Goal: Obtain resource: Download file/media

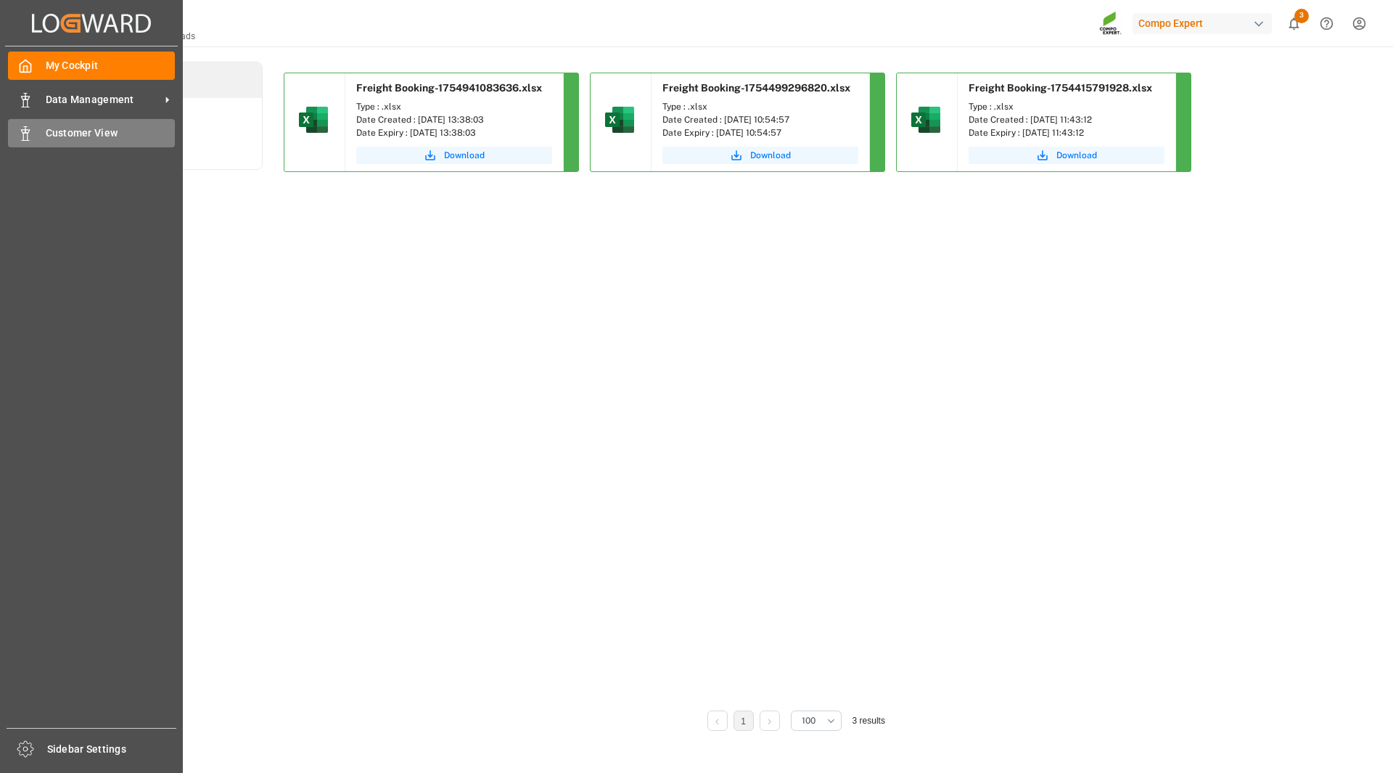
click at [35, 140] on div "Customer View Customer View" at bounding box center [91, 133] width 167 height 28
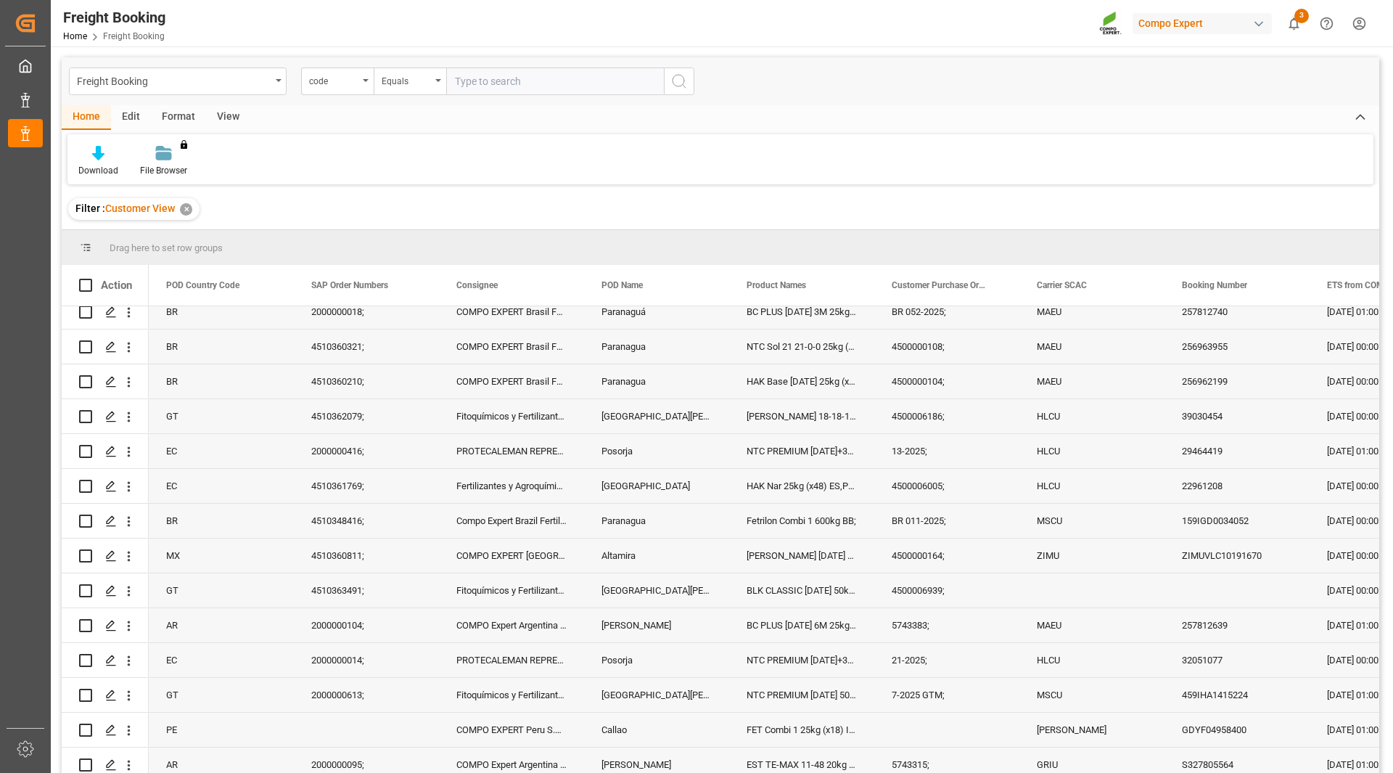
scroll to position [3018, 0]
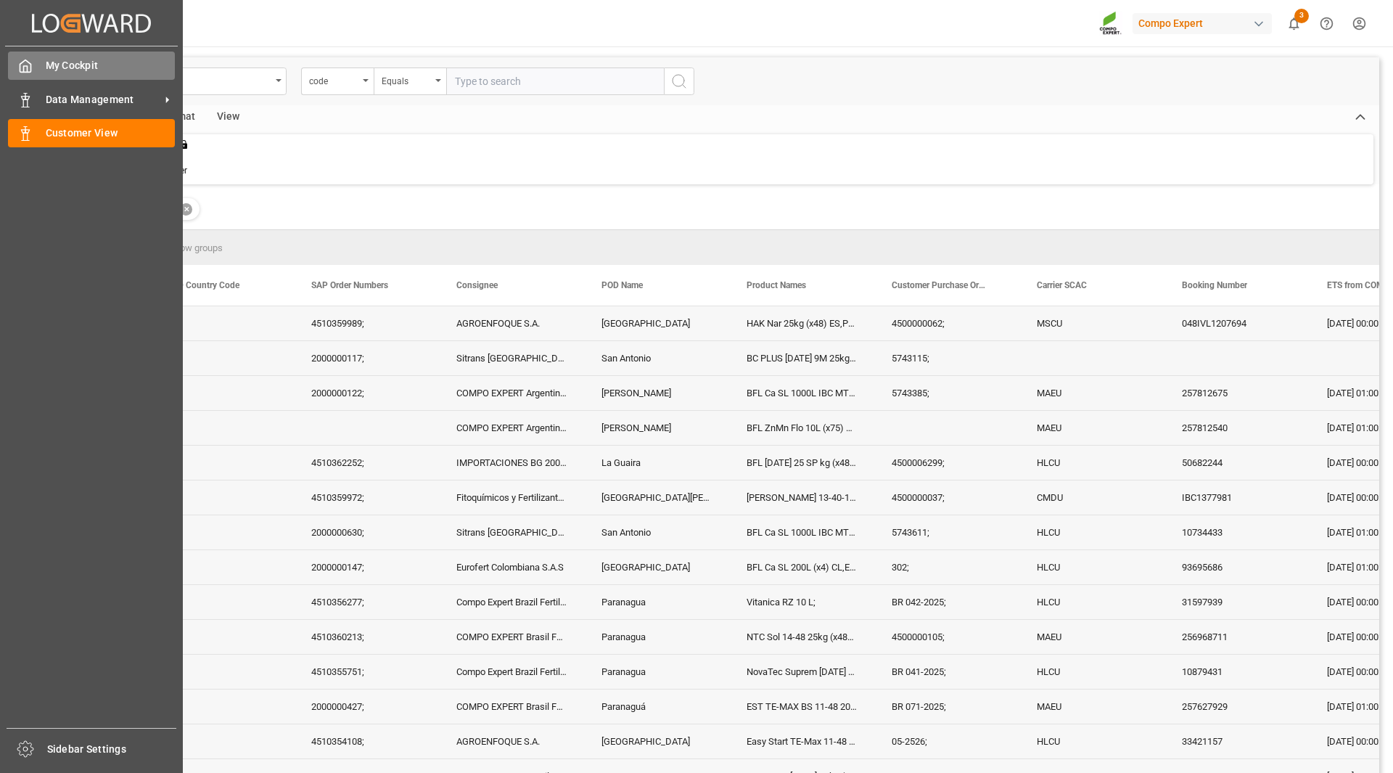
click at [23, 65] on icon at bounding box center [25, 66] width 15 height 15
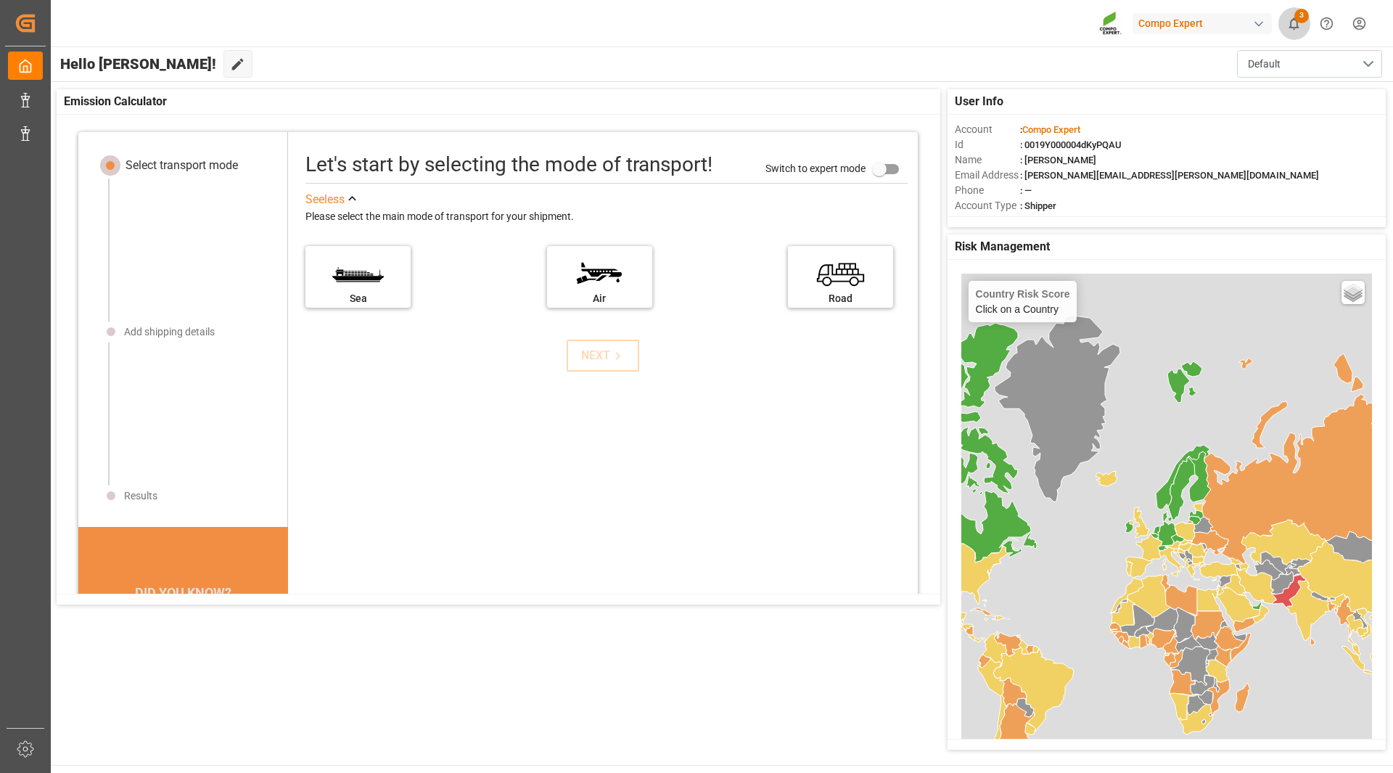
click at [1298, 18] on span "3" at bounding box center [1302, 16] width 15 height 15
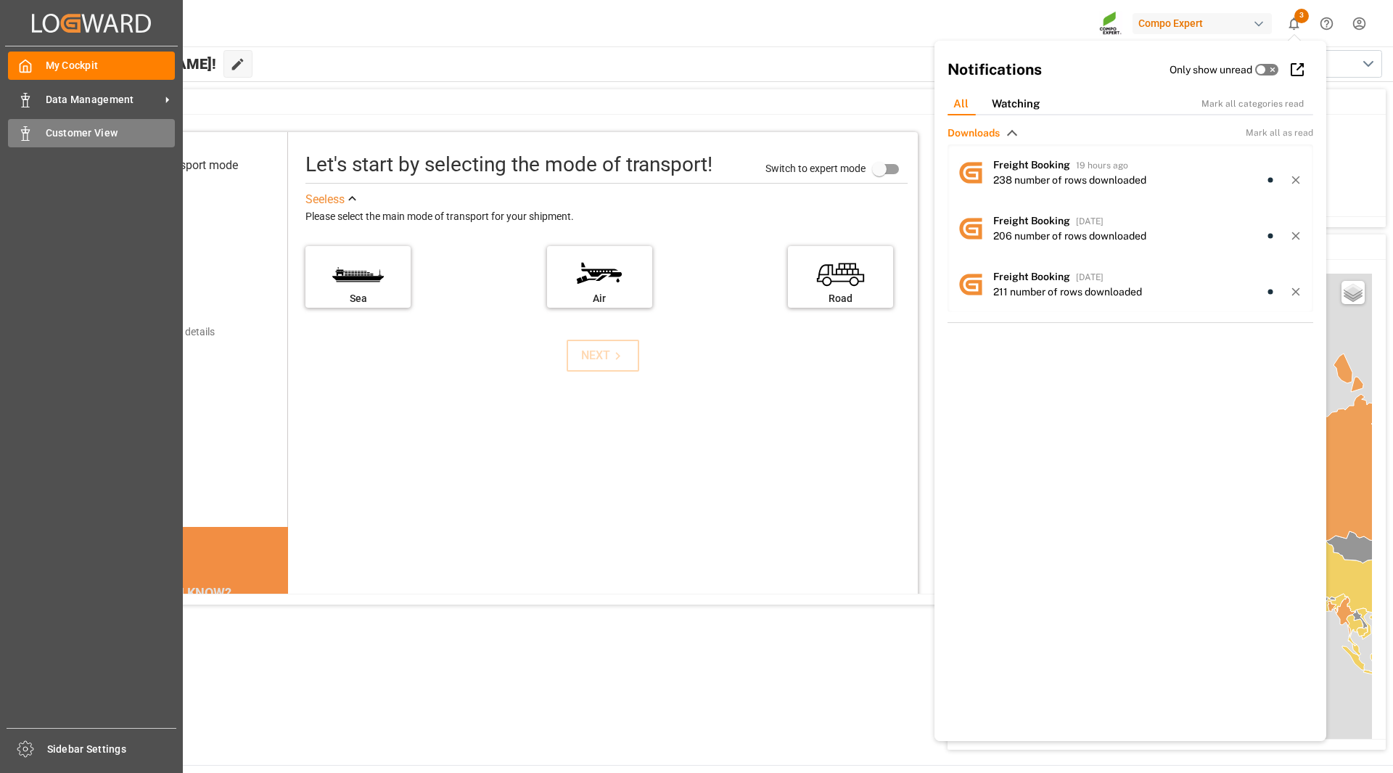
click at [87, 135] on span "Customer View" at bounding box center [111, 133] width 130 height 15
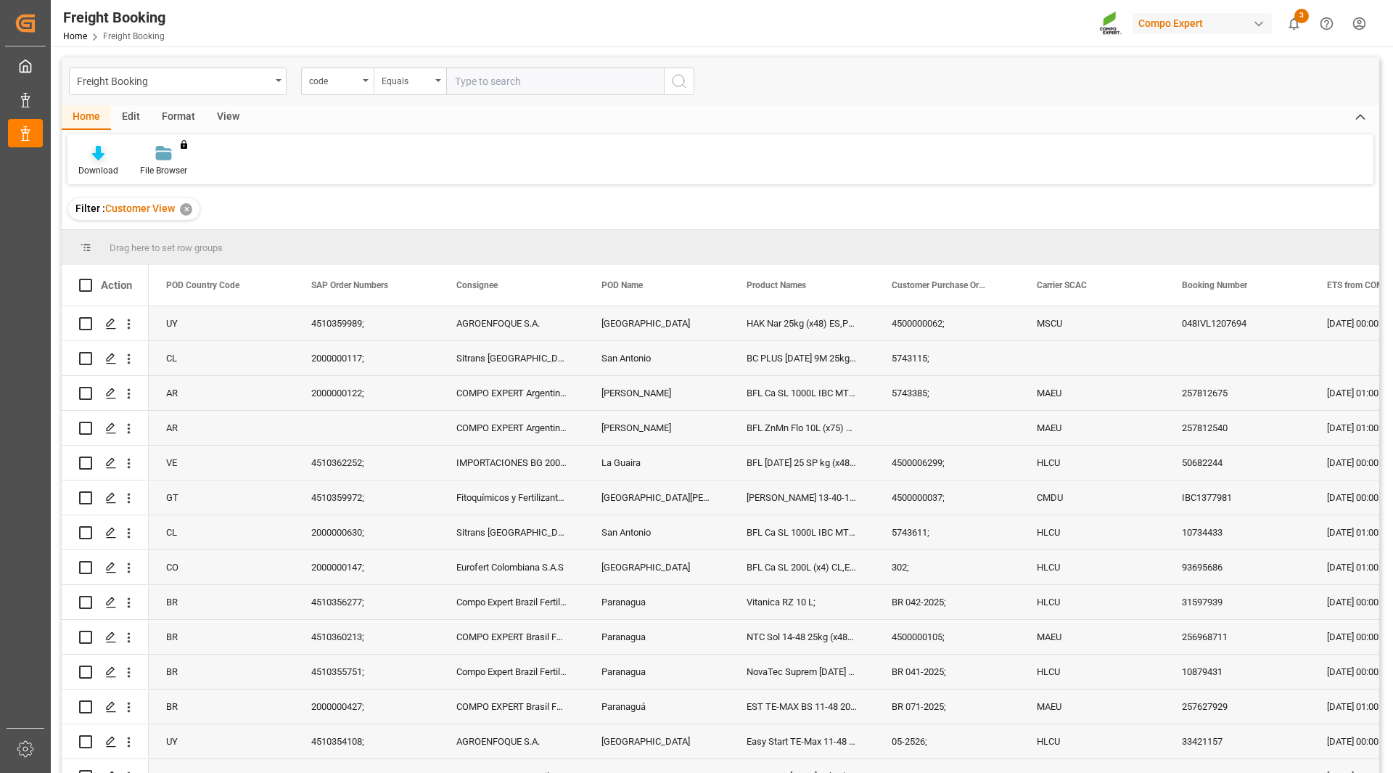
click at [89, 147] on div at bounding box center [98, 152] width 40 height 15
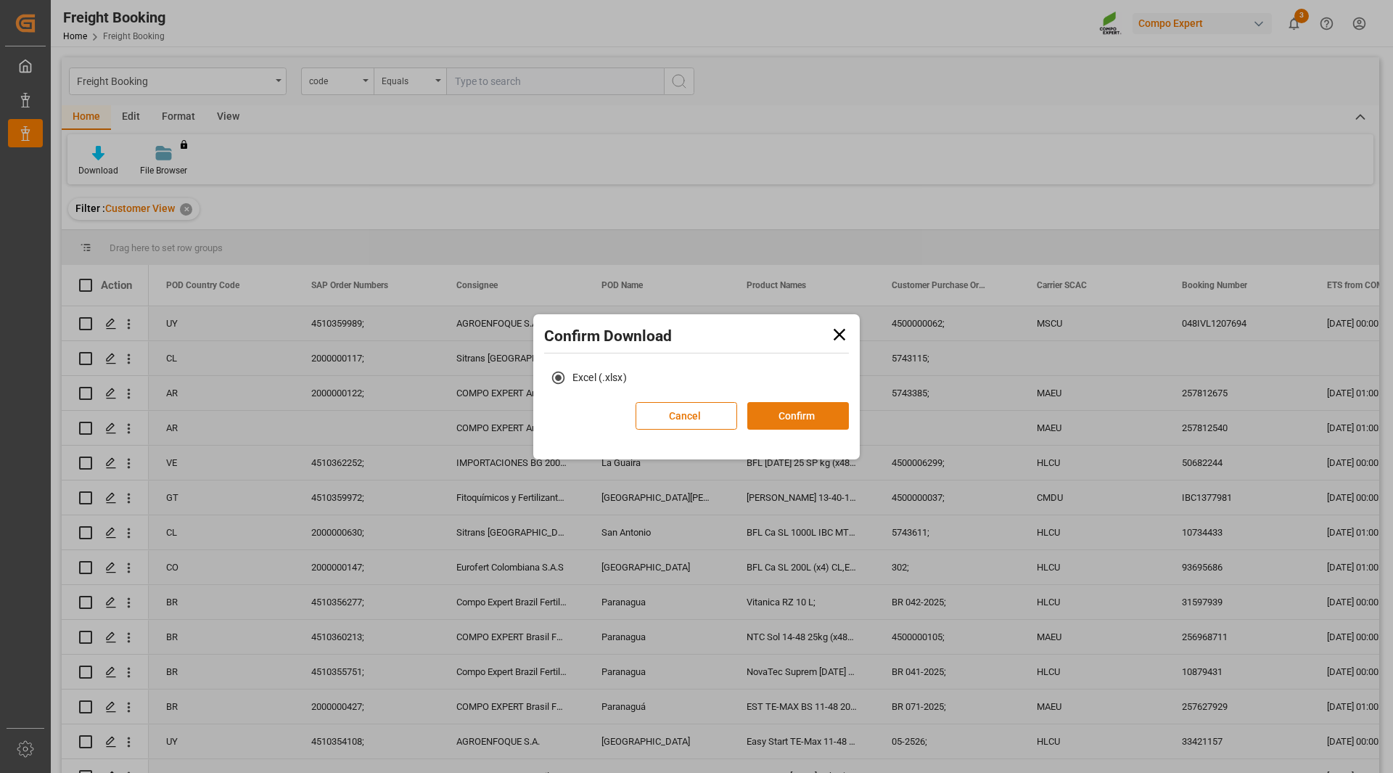
click at [822, 422] on button "Confirm" at bounding box center [798, 416] width 102 height 28
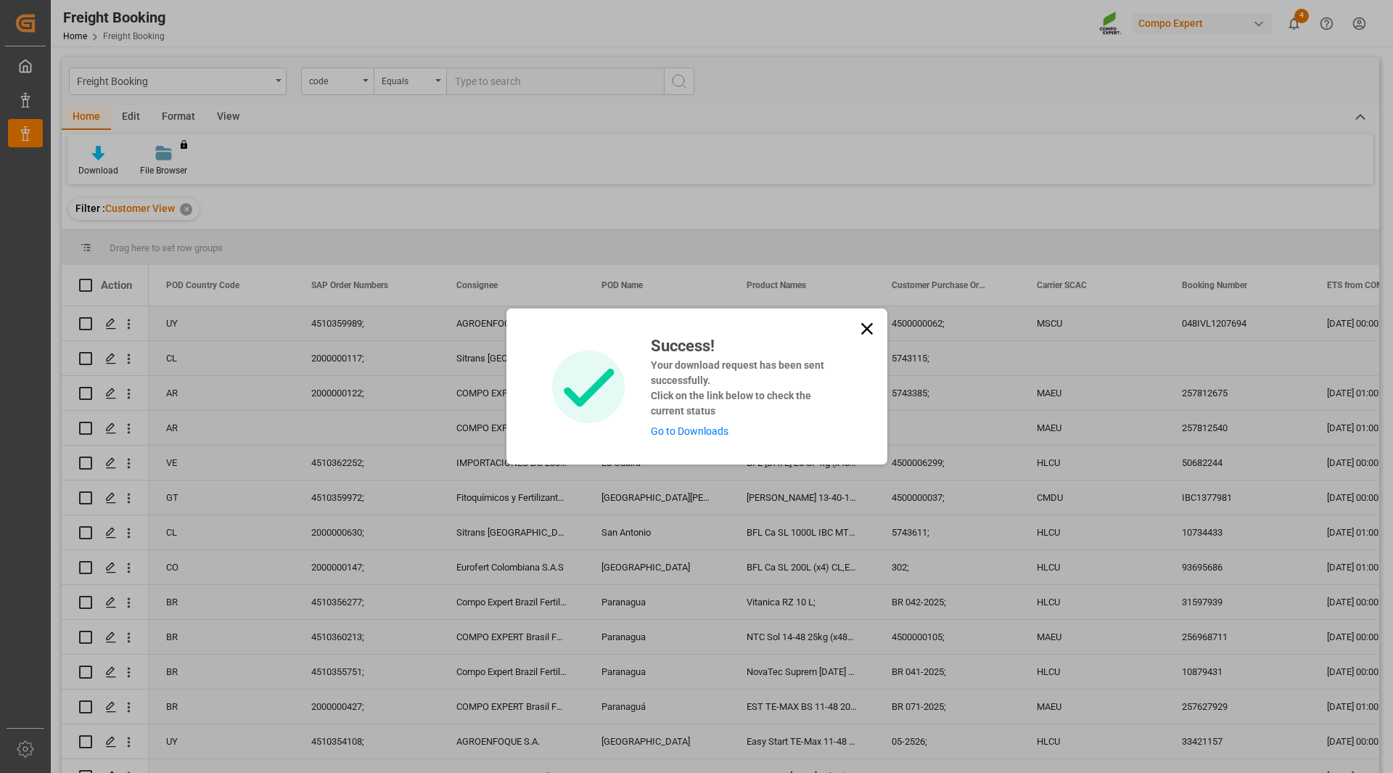
click at [867, 329] on icon at bounding box center [867, 329] width 12 height 12
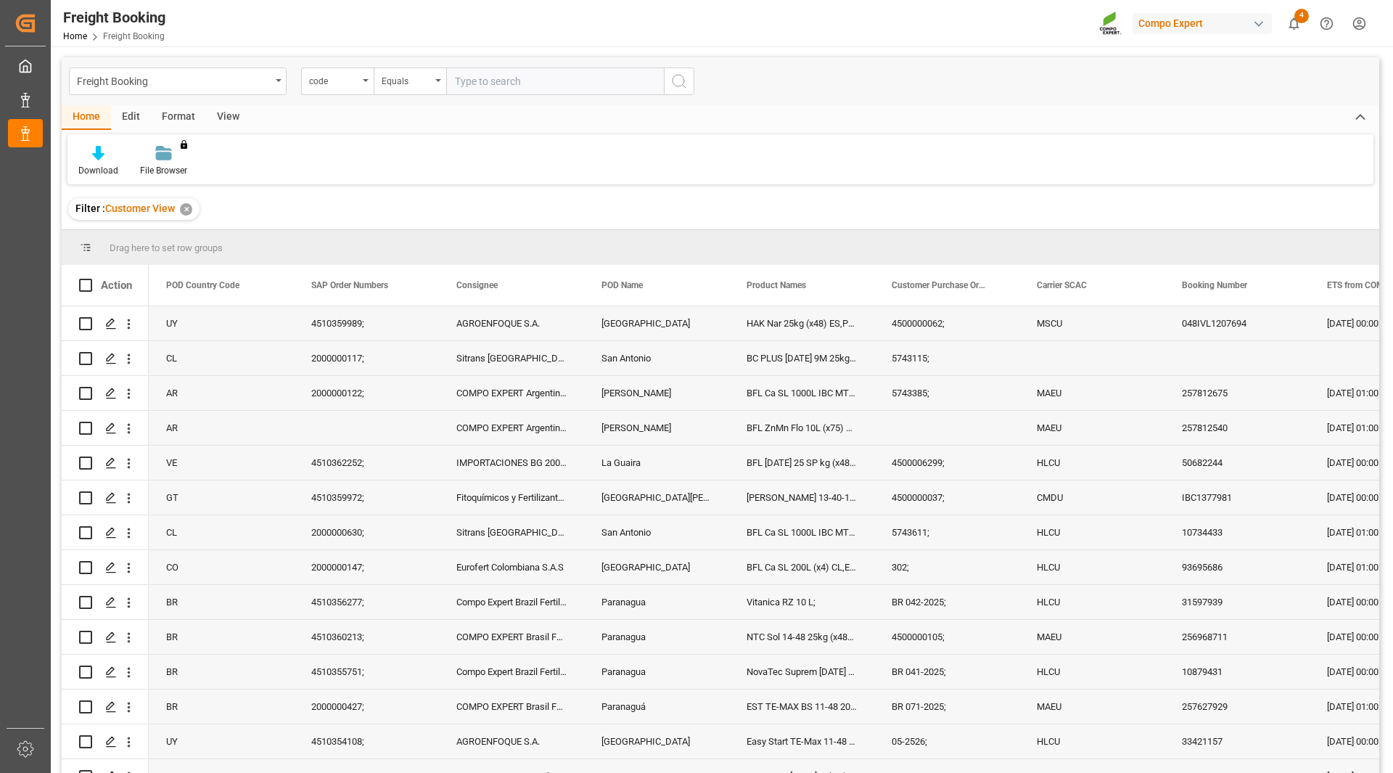
click at [1296, 25] on icon "show 4 new notifications" at bounding box center [1294, 23] width 15 height 15
click at [1287, 28] on icon "show 4 new notifications" at bounding box center [1294, 23] width 15 height 15
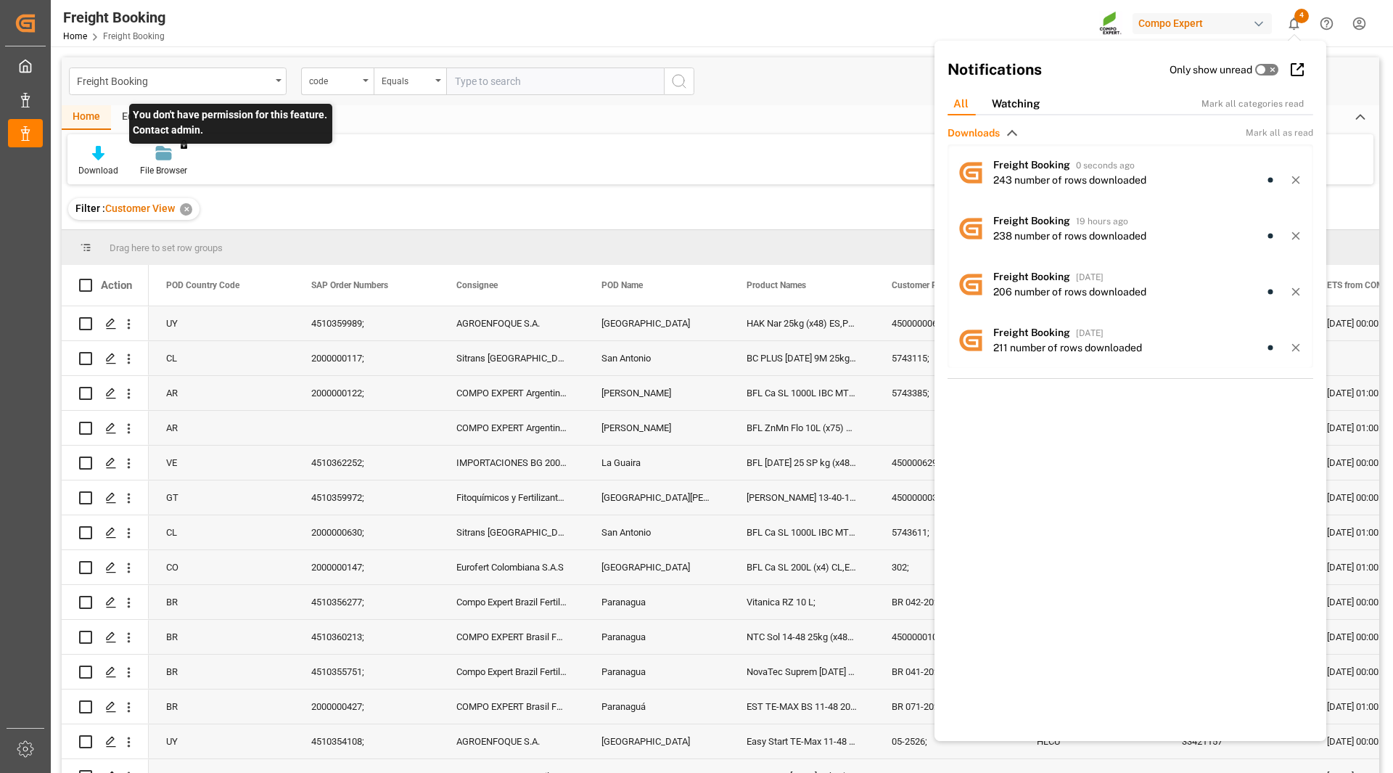
click at [163, 161] on div "You don't have permission for this feature. Contact admin." at bounding box center [163, 161] width 69 height 32
click at [107, 172] on div "Download" at bounding box center [98, 170] width 40 height 13
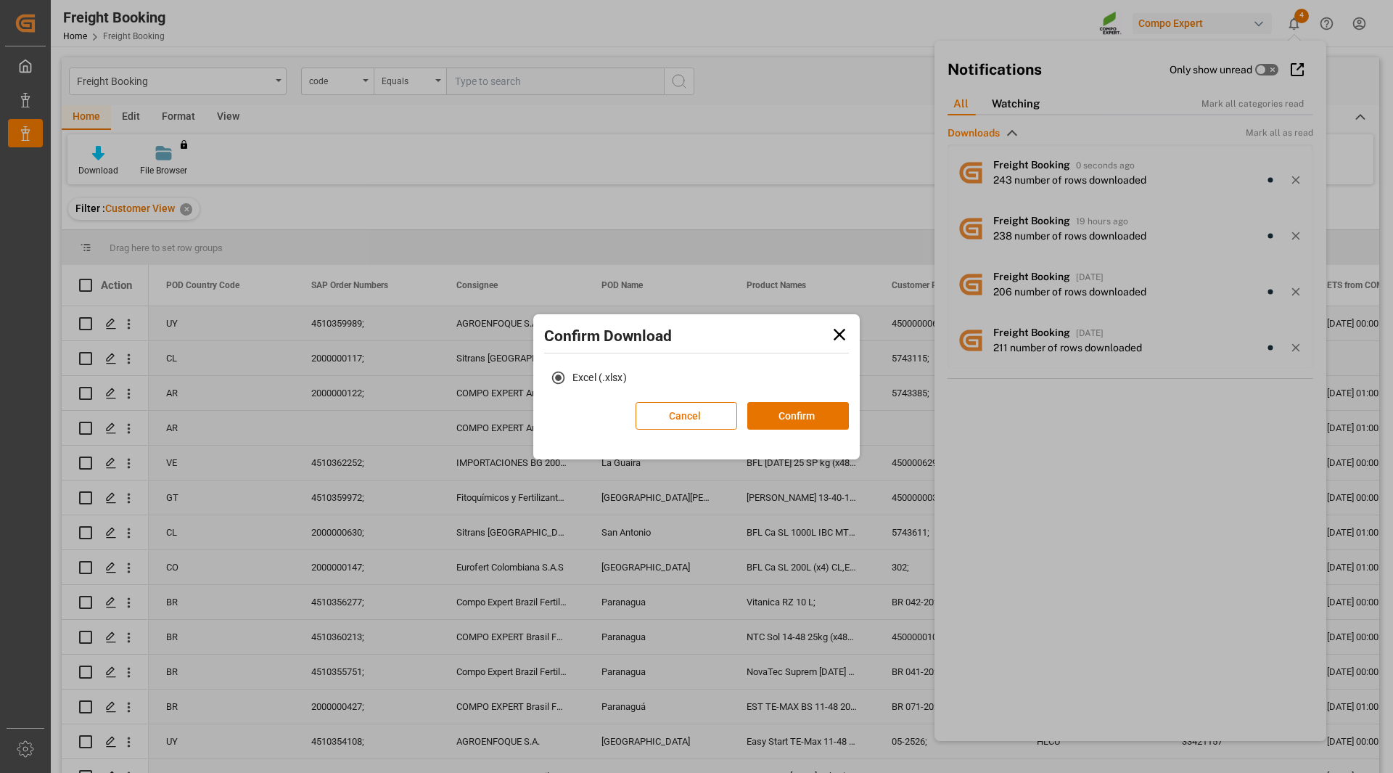
click at [832, 330] on icon at bounding box center [839, 334] width 20 height 20
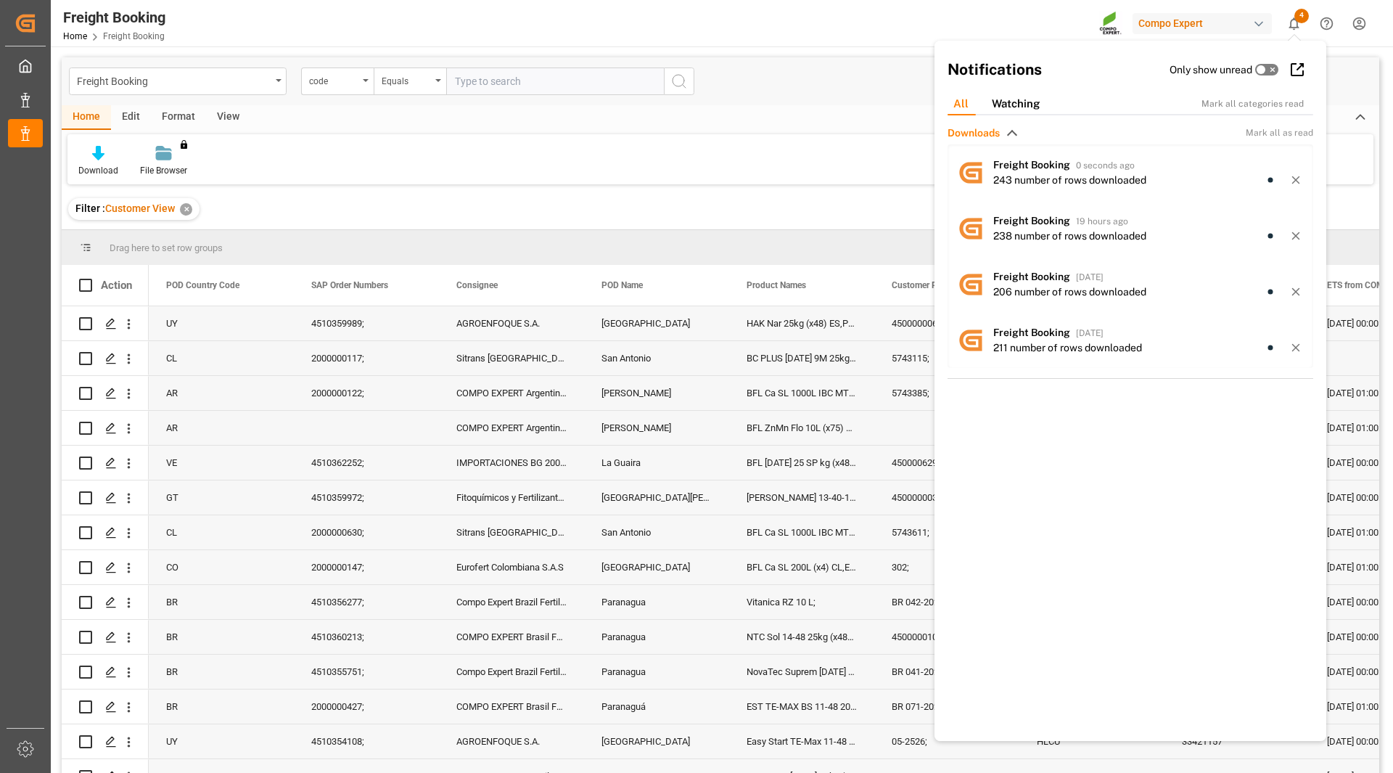
drag, startPoint x: 492, startPoint y: 147, endPoint x: 395, endPoint y: 161, distance: 98.3
click at [492, 147] on div "Download File Browser You don't have permission for this feature. Contact admin." at bounding box center [720, 159] width 1306 height 50
drag, startPoint x: 688, startPoint y: 148, endPoint x: 545, endPoint y: 209, distance: 155.4
click at [687, 149] on div "Download File Browser You don't have permission for this feature. Contact admin." at bounding box center [720, 159] width 1306 height 50
click at [781, 61] on div "Freight Booking code Equals" at bounding box center [721, 81] width 1318 height 48
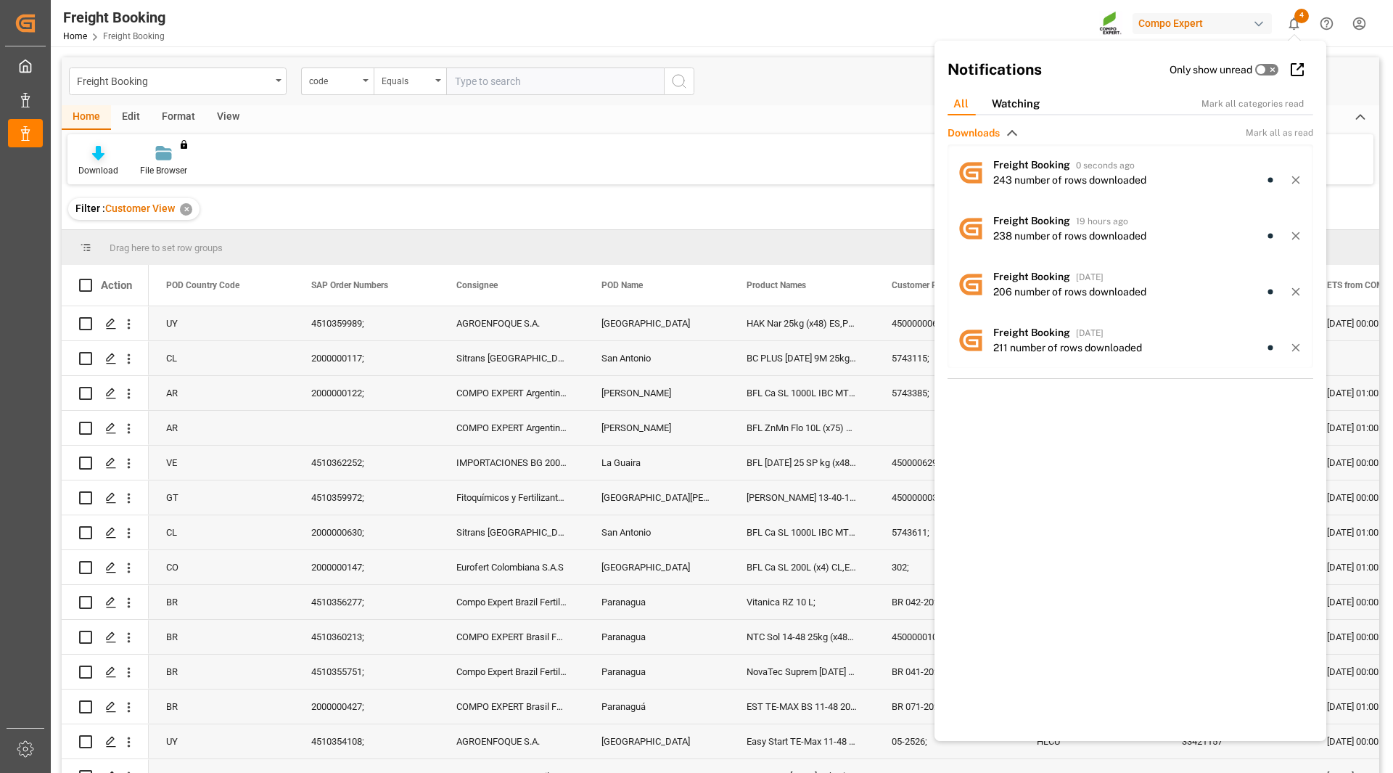
click at [86, 150] on div at bounding box center [98, 152] width 40 height 15
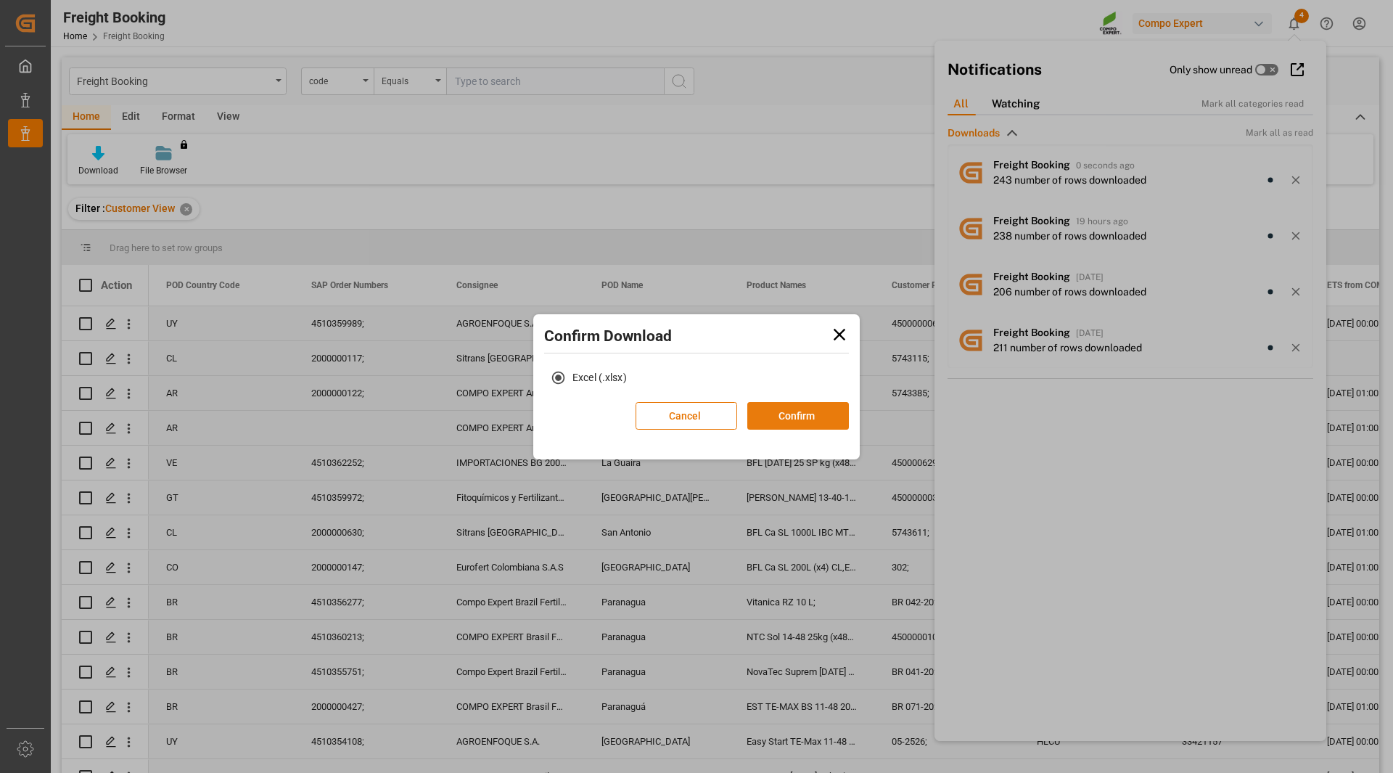
drag, startPoint x: 819, startPoint y: 401, endPoint x: 812, endPoint y: 414, distance: 14.0
click at [818, 402] on div "Confirm Download Excel (.xlsx) Cancel Confirm" at bounding box center [696, 379] width 319 height 123
click at [811, 417] on button "Confirm" at bounding box center [798, 416] width 102 height 28
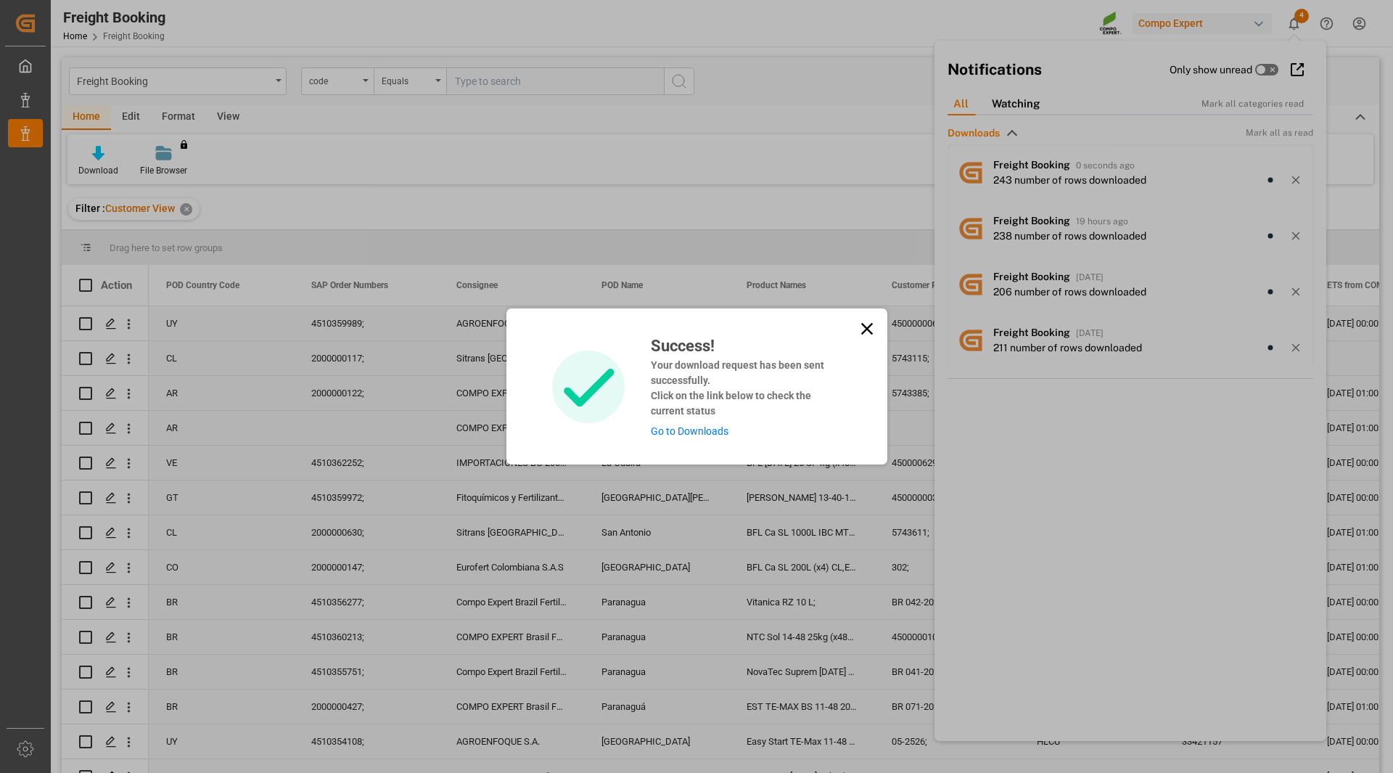
click at [670, 435] on link "Go to Downloads" at bounding box center [690, 431] width 78 height 12
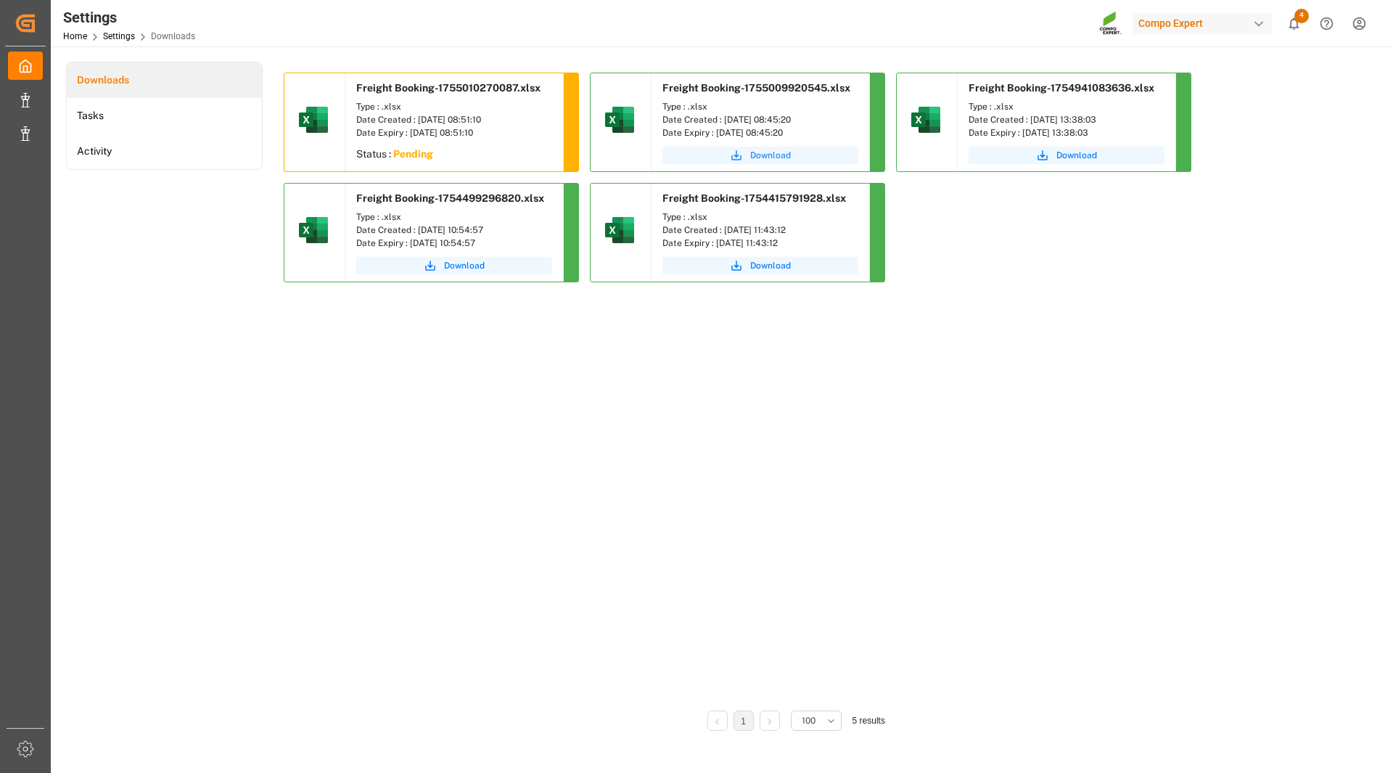
click at [798, 160] on button "Download" at bounding box center [761, 155] width 196 height 17
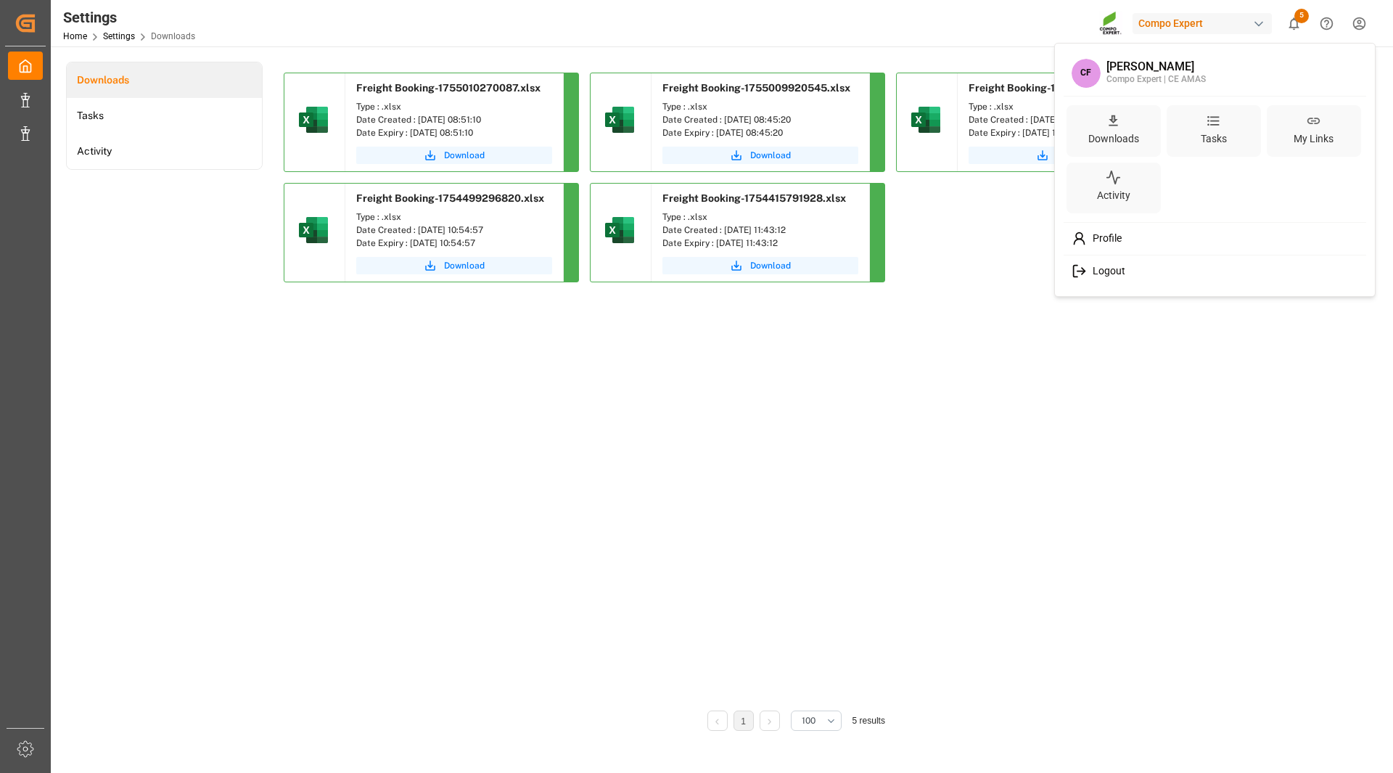
click at [1351, 29] on html "Created by potrace 1.15, written by Peter Selinger 2001-2017 Created by potrace…" at bounding box center [696, 386] width 1393 height 773
click at [1099, 265] on span "Logout" at bounding box center [1106, 271] width 38 height 13
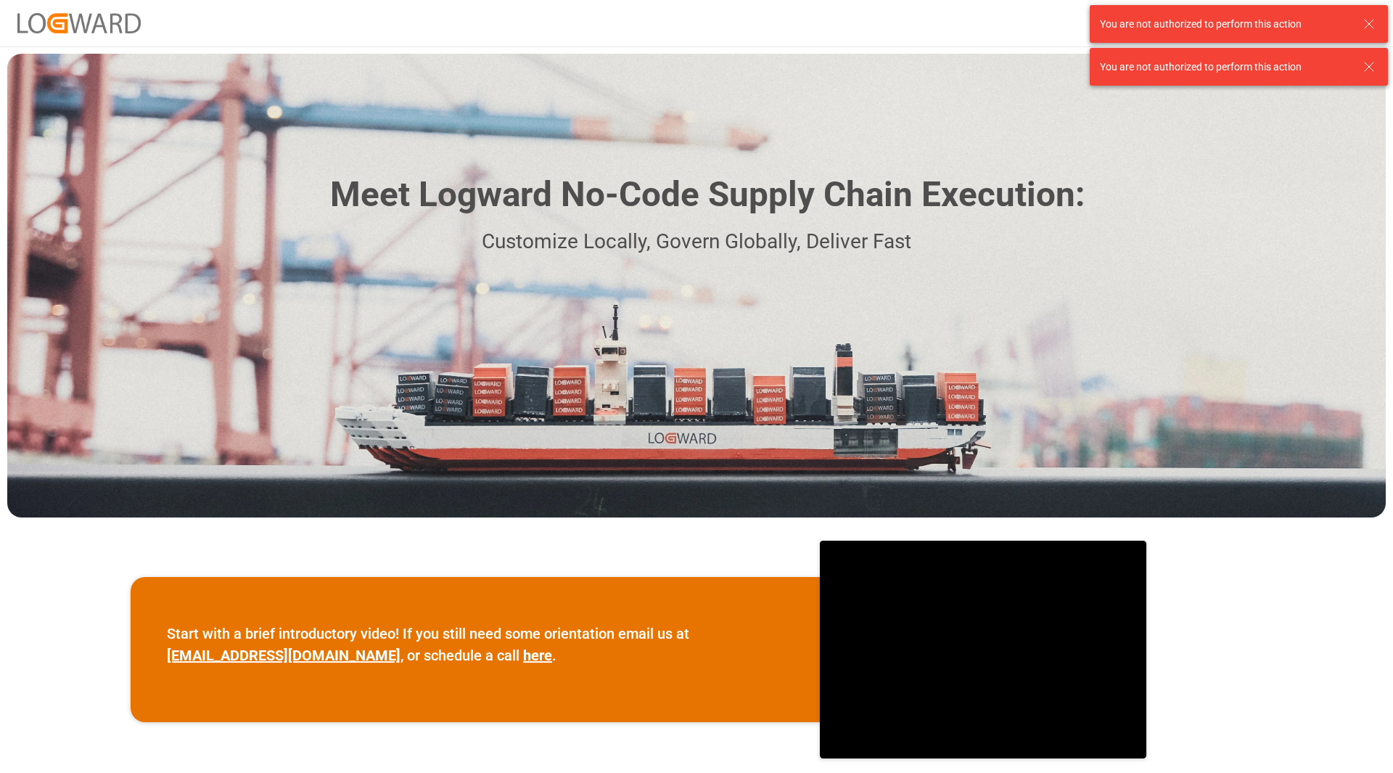
click at [1372, 22] on icon at bounding box center [1369, 23] width 17 height 17
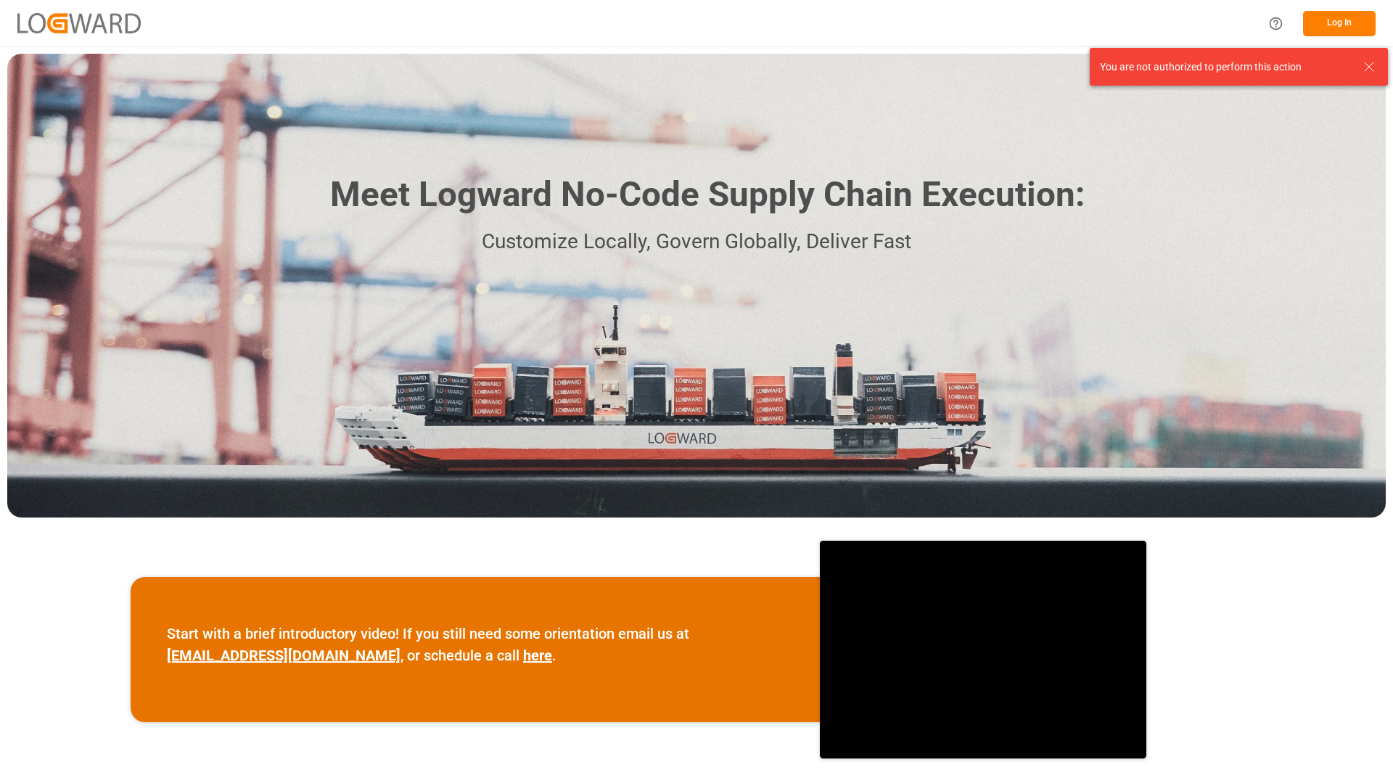
click at [1362, 72] on body "Log In Meet Logward No-Code Supply Chain Execution: Customize Locally, Govern G…" at bounding box center [696, 386] width 1393 height 773
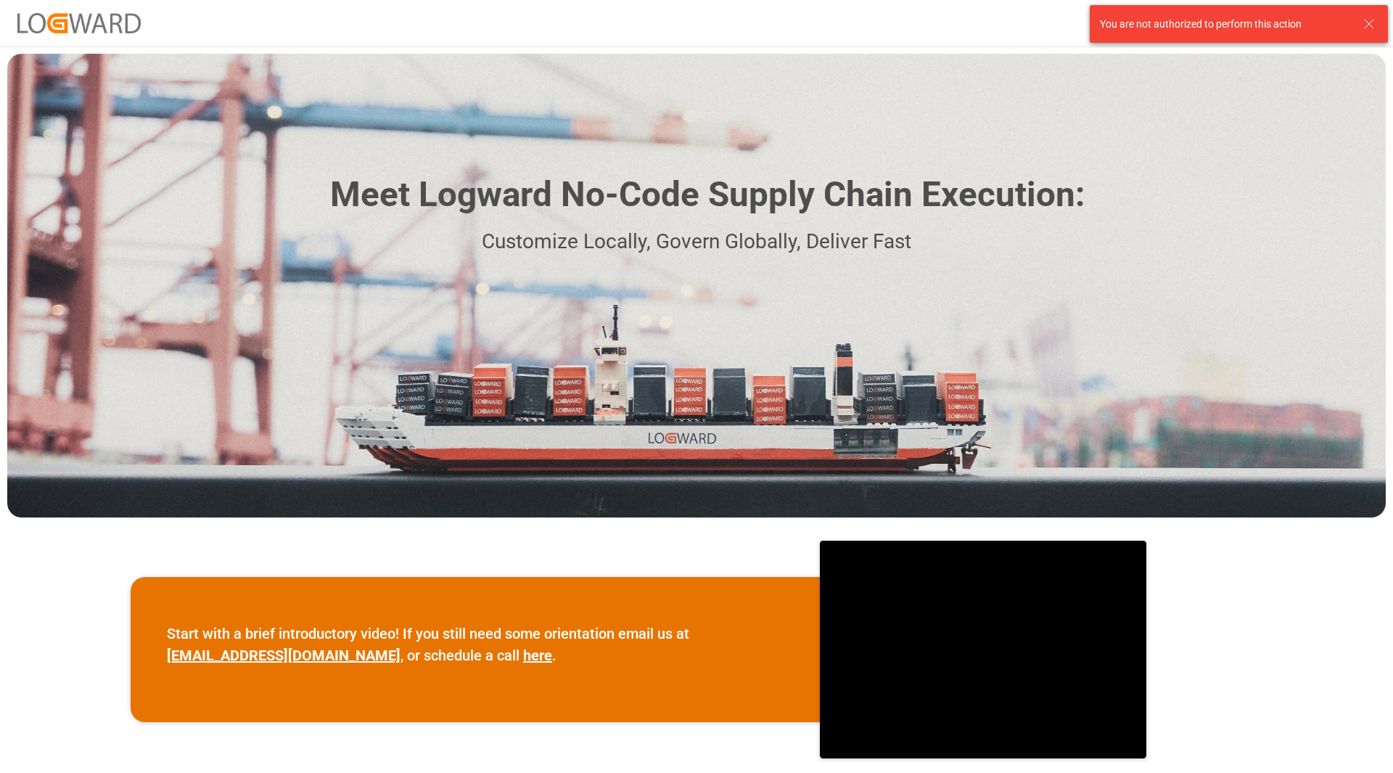
click at [1387, 12] on div "You are not authorized to perform this action" at bounding box center [1239, 24] width 298 height 38
click at [1364, 30] on icon at bounding box center [1369, 23] width 17 height 17
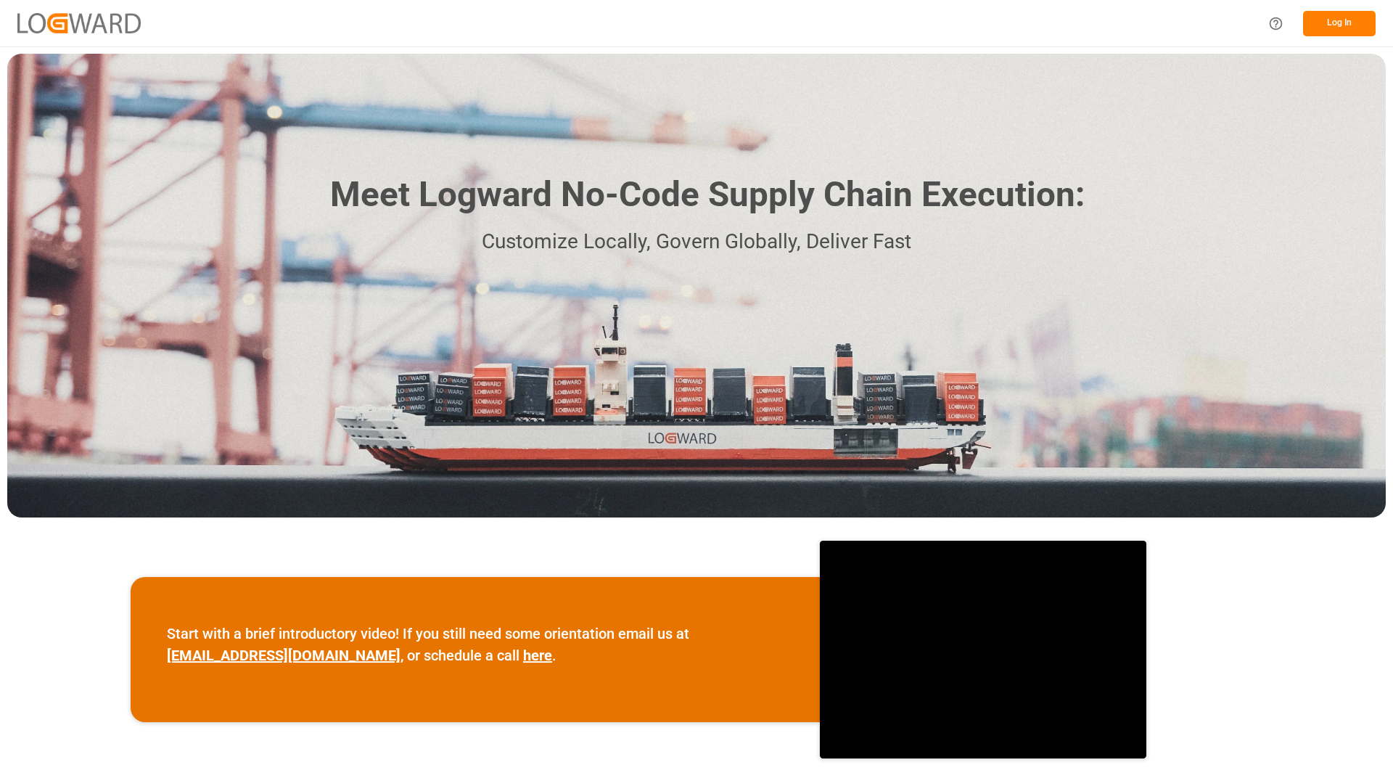
click at [1330, 27] on button "Log In" at bounding box center [1339, 23] width 73 height 25
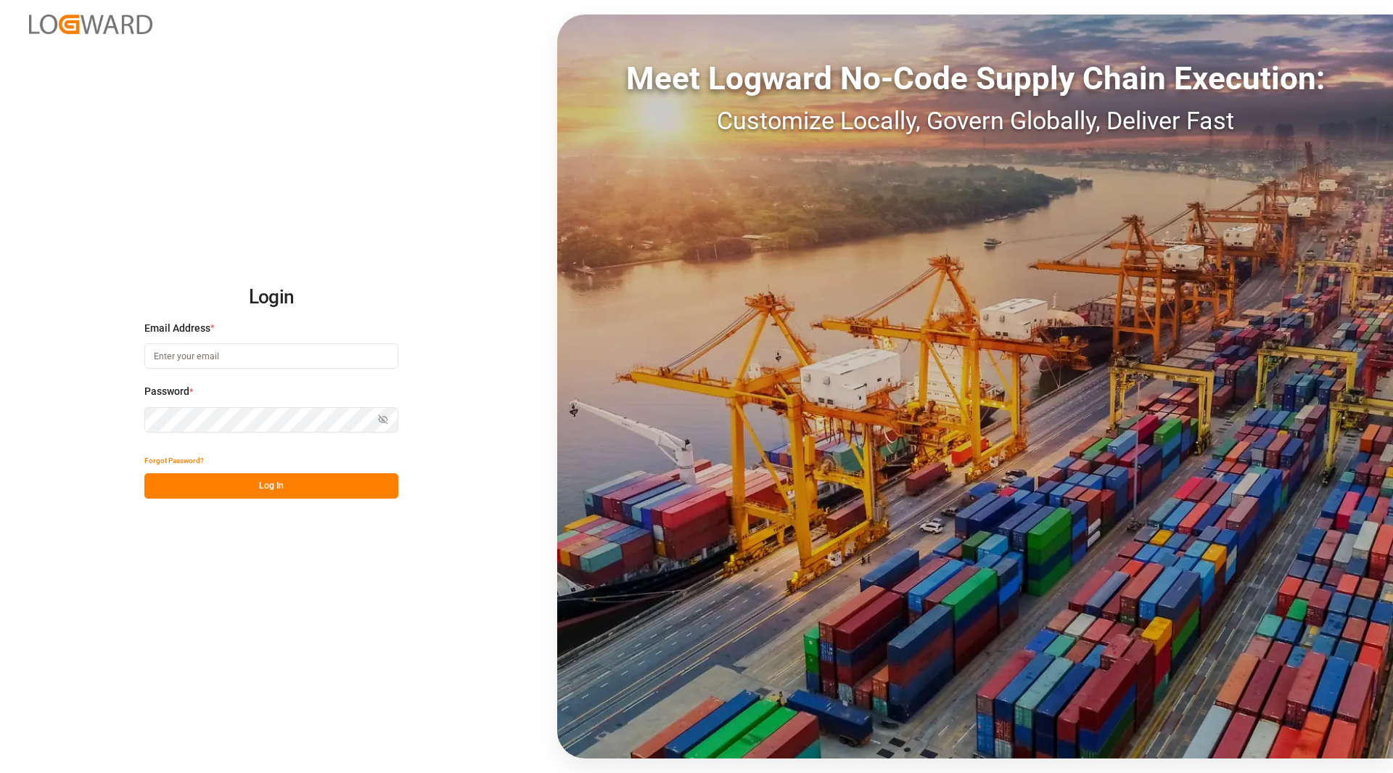
click at [343, 353] on input at bounding box center [271, 355] width 254 height 25
type input "cecilia.flores@compo-expert.com"
drag, startPoint x: 226, startPoint y: 491, endPoint x: 232, endPoint y: 459, distance: 31.7
click at [226, 490] on button "Log In" at bounding box center [271, 485] width 254 height 25
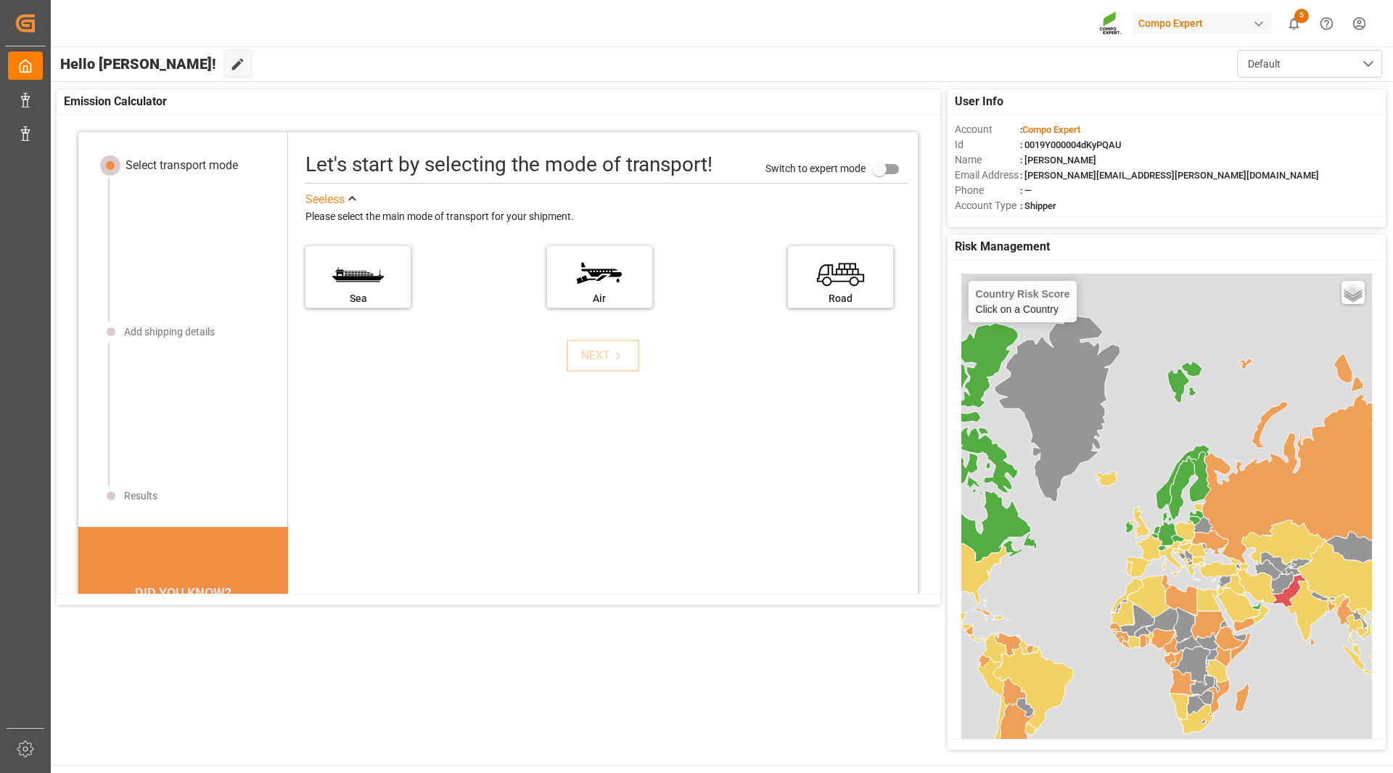
scroll to position [14, 0]
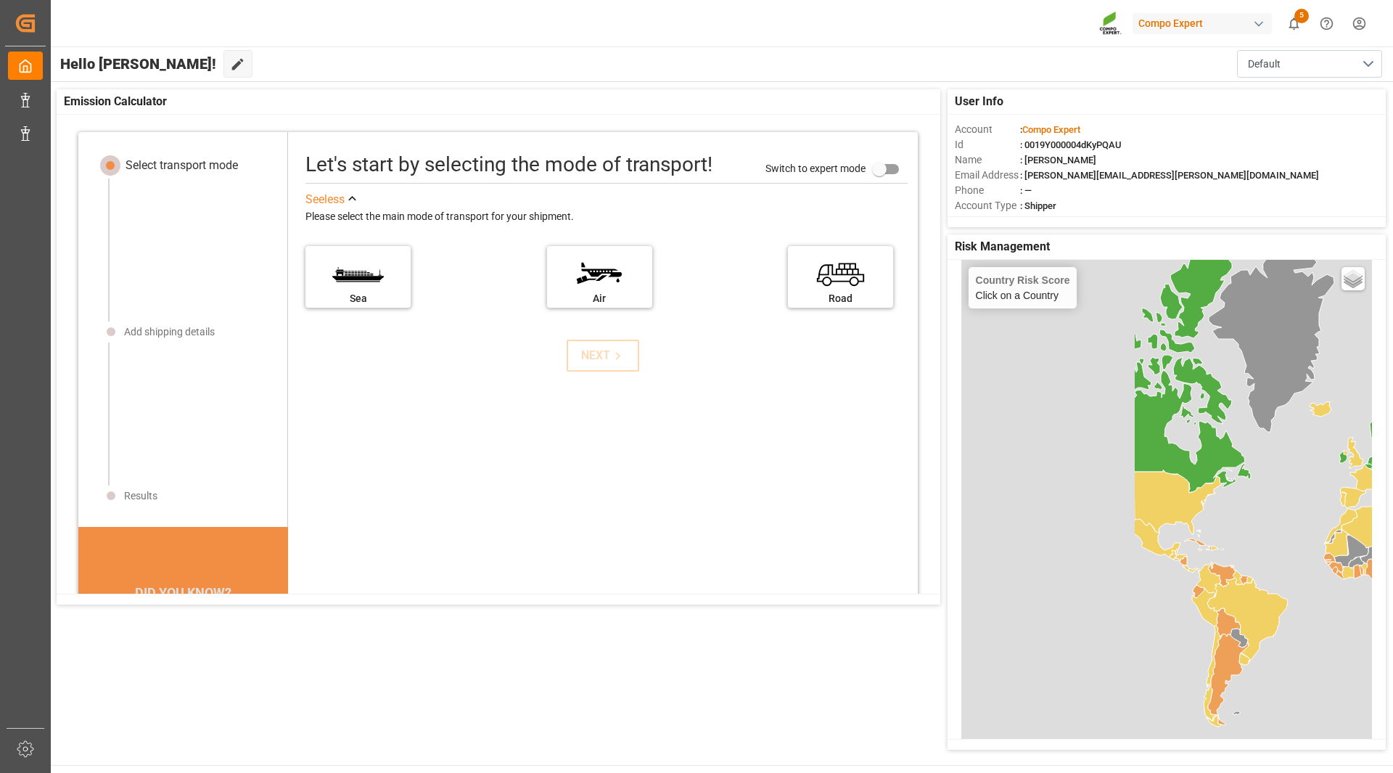
drag, startPoint x: 1012, startPoint y: 497, endPoint x: 1226, endPoint y: 441, distance: 221.3
click at [1226, 441] on div "Country Risk Score Click on a Country Basic Grayscale Streets Dark Countries Lo…" at bounding box center [1167, 567] width 411 height 614
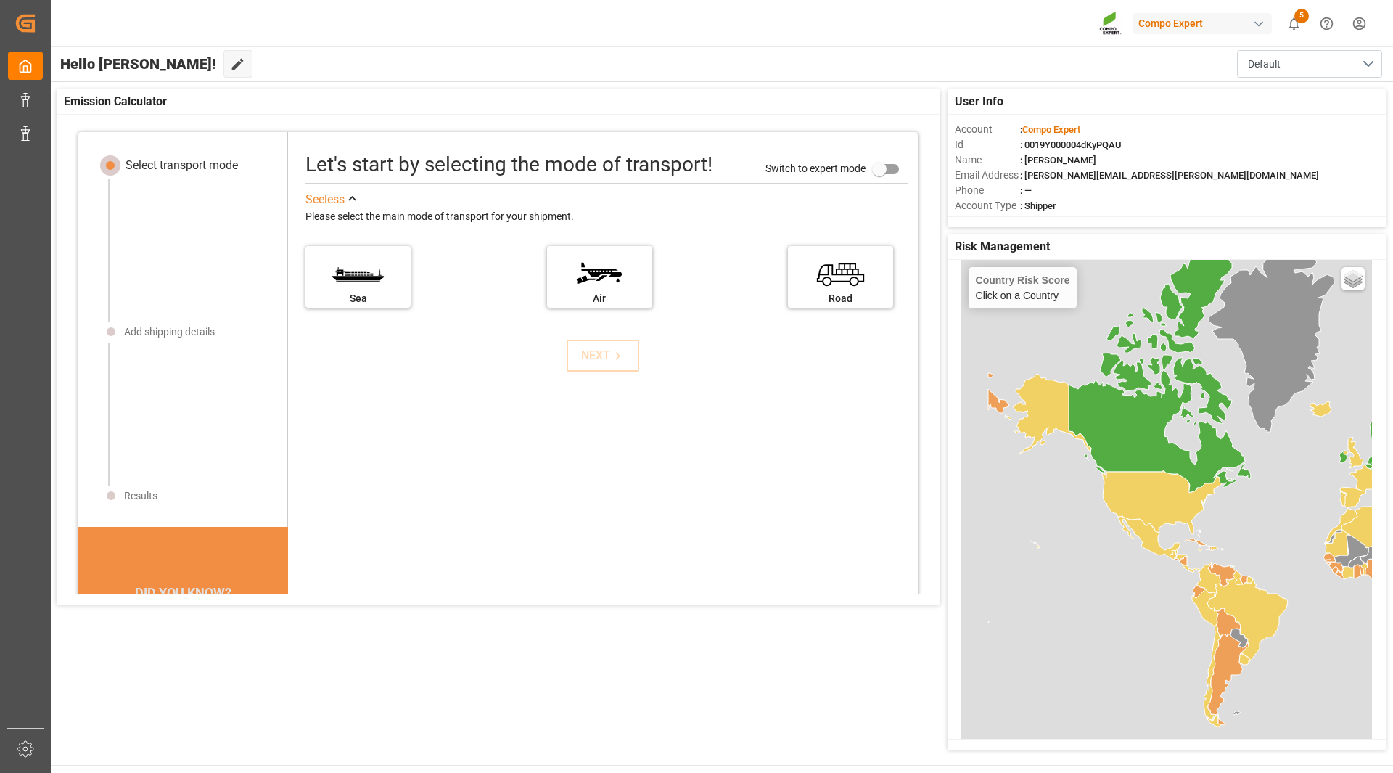
click at [1135, 530] on icon at bounding box center [1149, 536] width 62 height 41
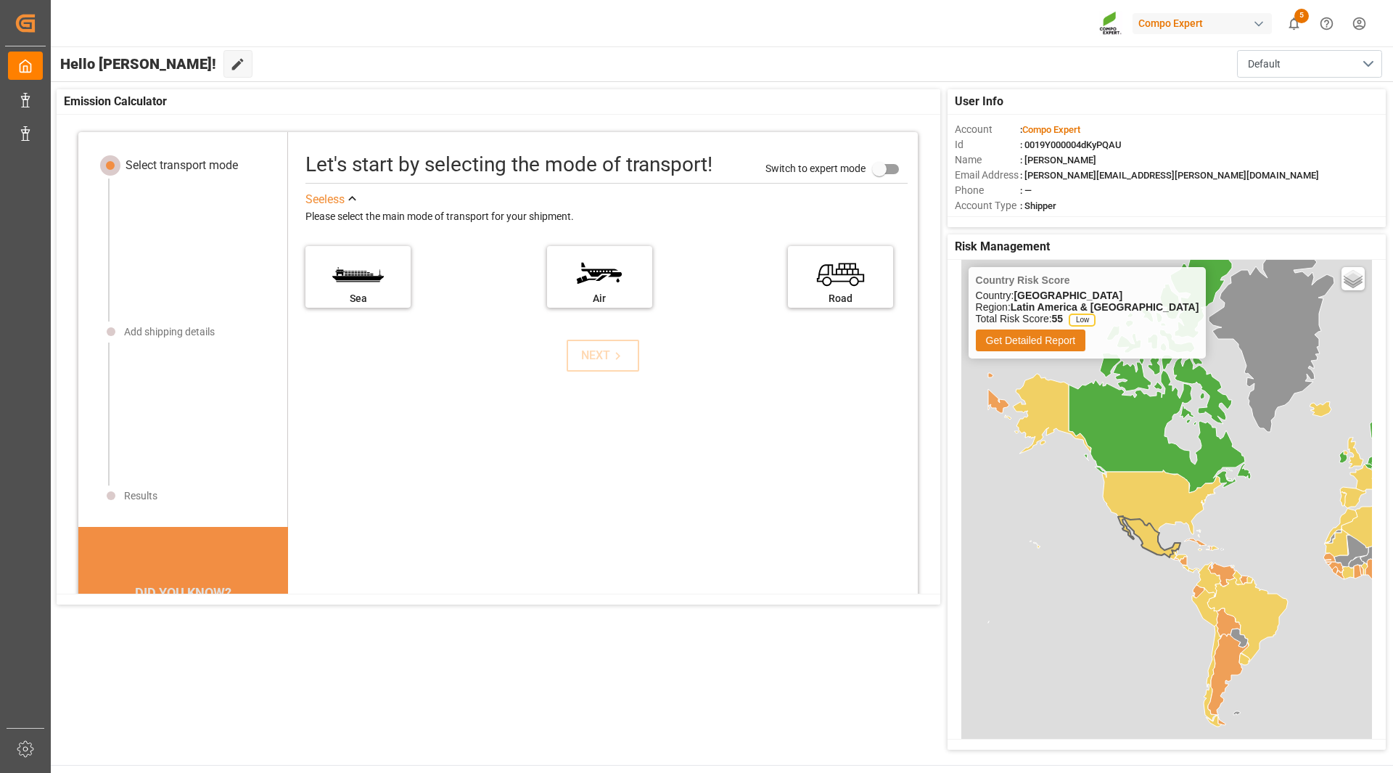
click at [1064, 350] on button "Get Detailed Report" at bounding box center [1031, 340] width 110 height 22
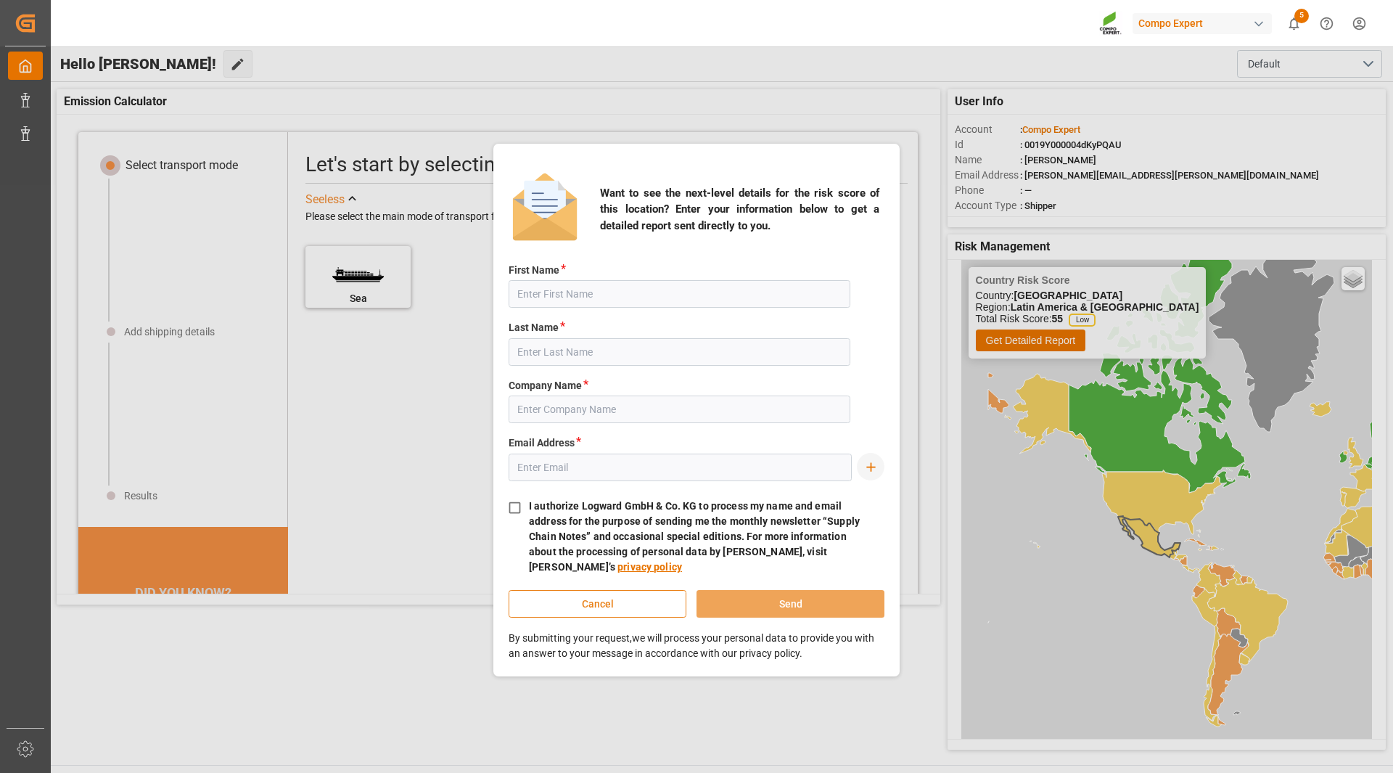
click at [600, 607] on button "Cancel" at bounding box center [598, 604] width 178 height 28
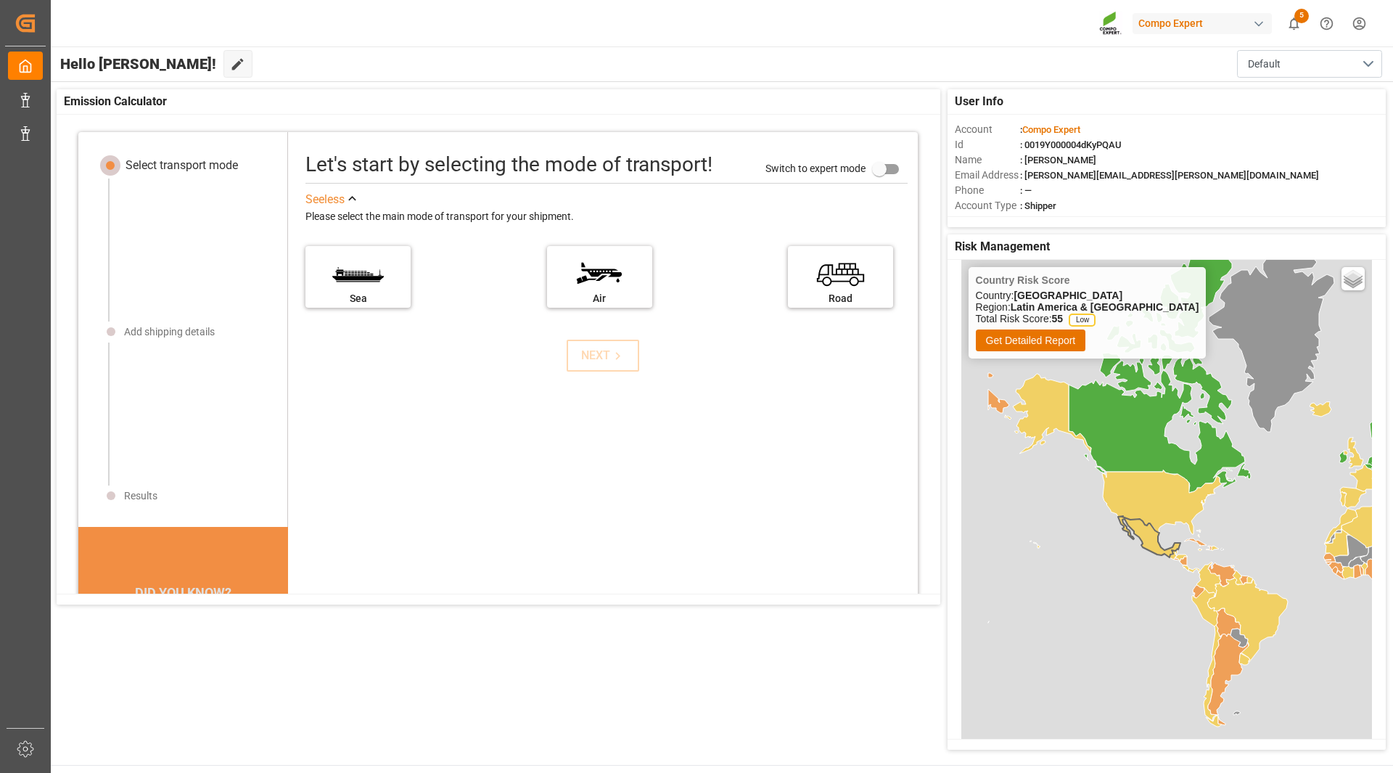
click at [152, 339] on div "Select transport mode Add shipping details Results" at bounding box center [184, 334] width 179 height 358
click at [154, 339] on div "Add shipping details" at bounding box center [169, 331] width 91 height 15
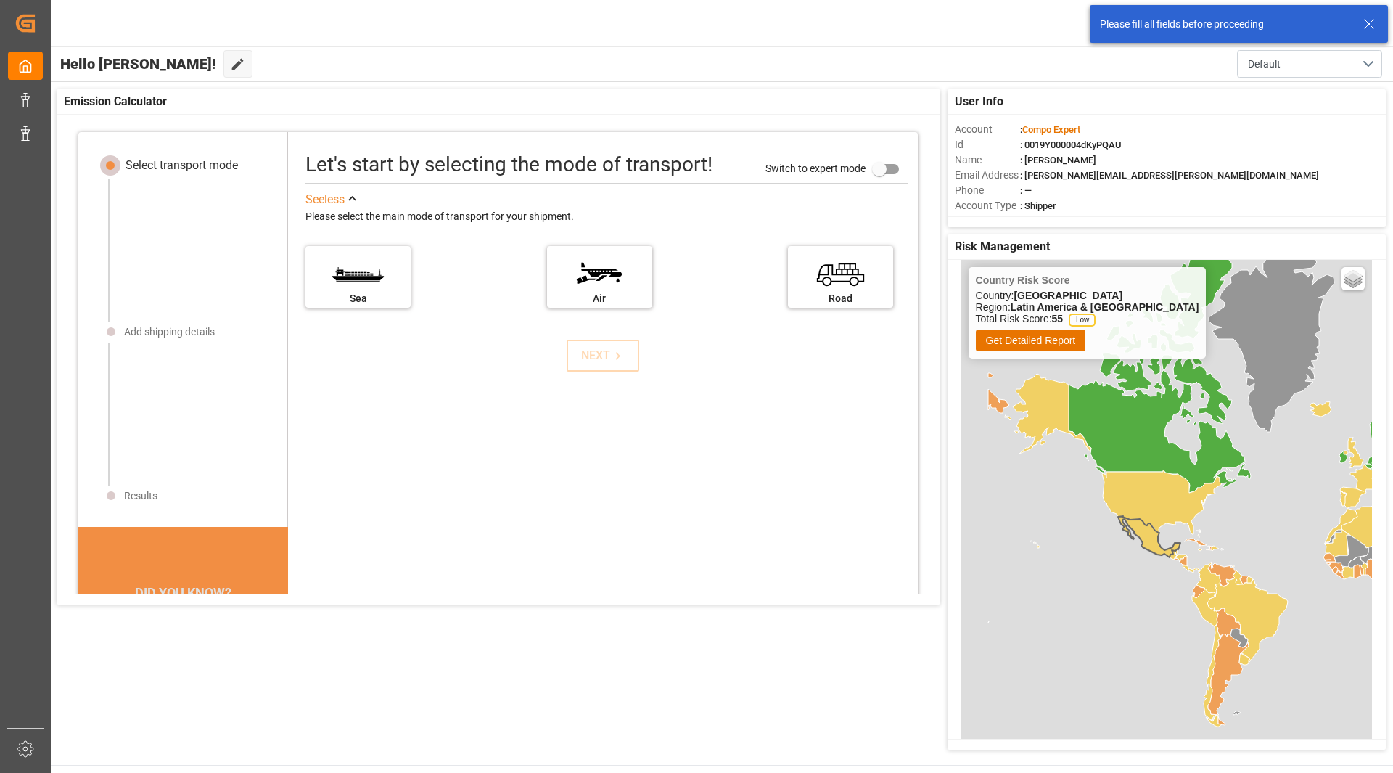
click at [419, 279] on div "Sea Air Road" at bounding box center [607, 281] width 602 height 88
click at [353, 292] on label "Sea" at bounding box center [358, 272] width 109 height 61
click at [0, 0] on input "Sea" at bounding box center [0, 0] width 0 height 0
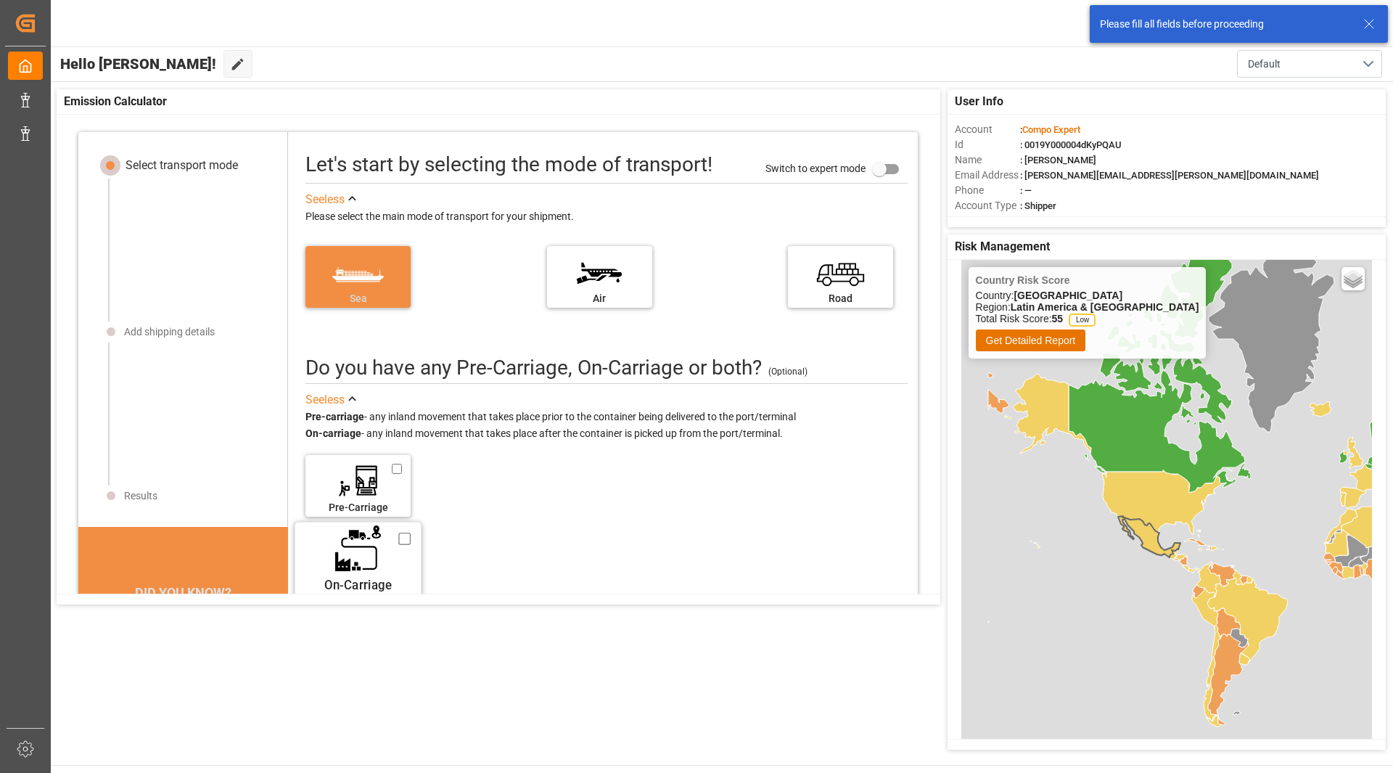
click at [411, 537] on div "On-Carriage" at bounding box center [358, 560] width 126 height 74
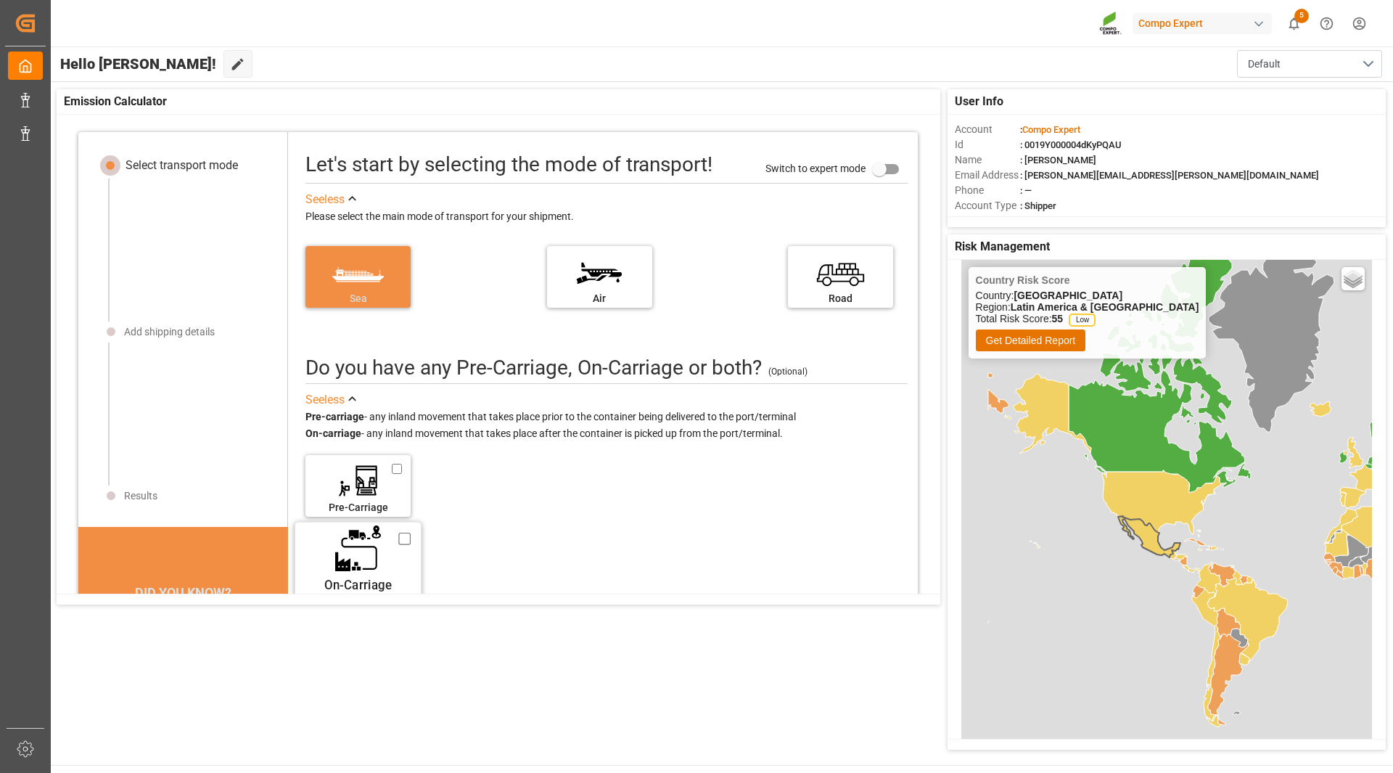
click at [401, 541] on input "On-Carriage" at bounding box center [405, 539] width 12 height 16
checkbox input "true"
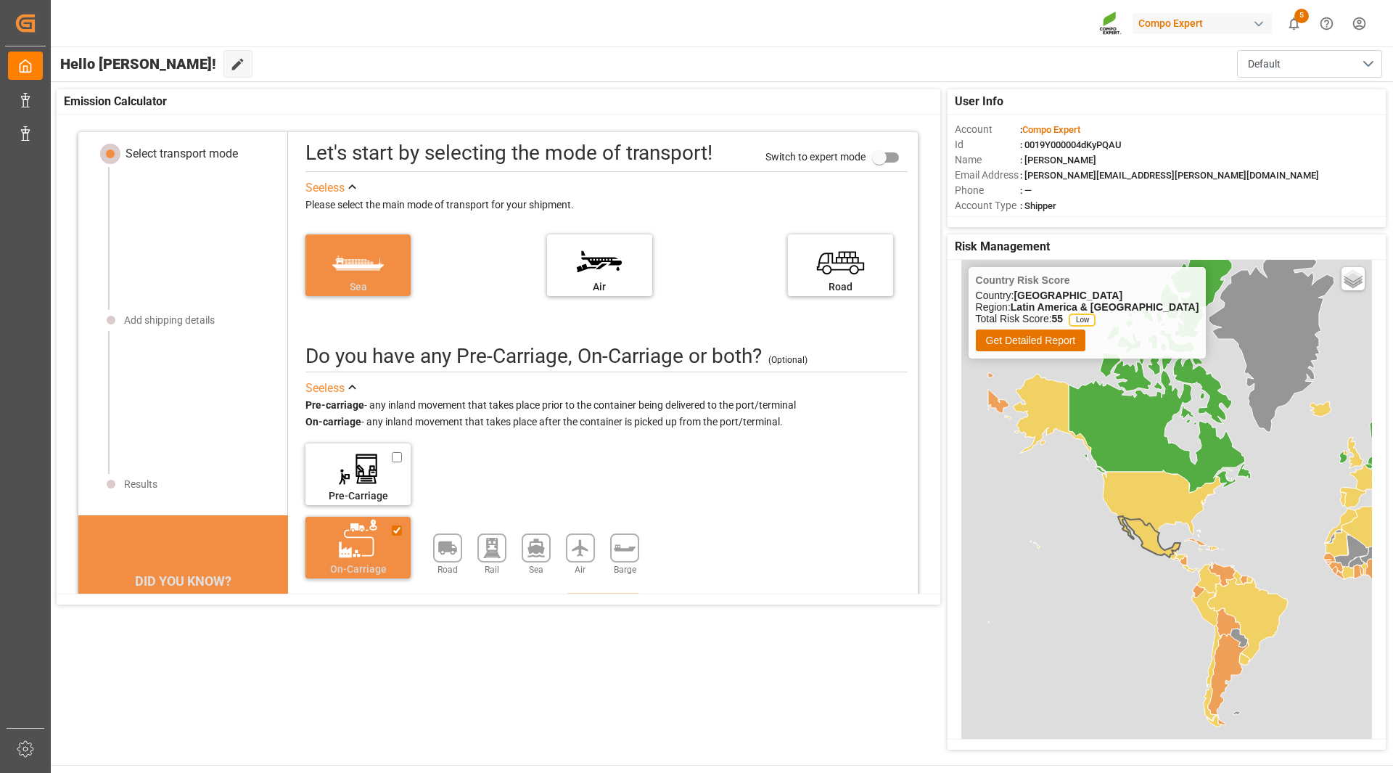
scroll to position [15, 0]
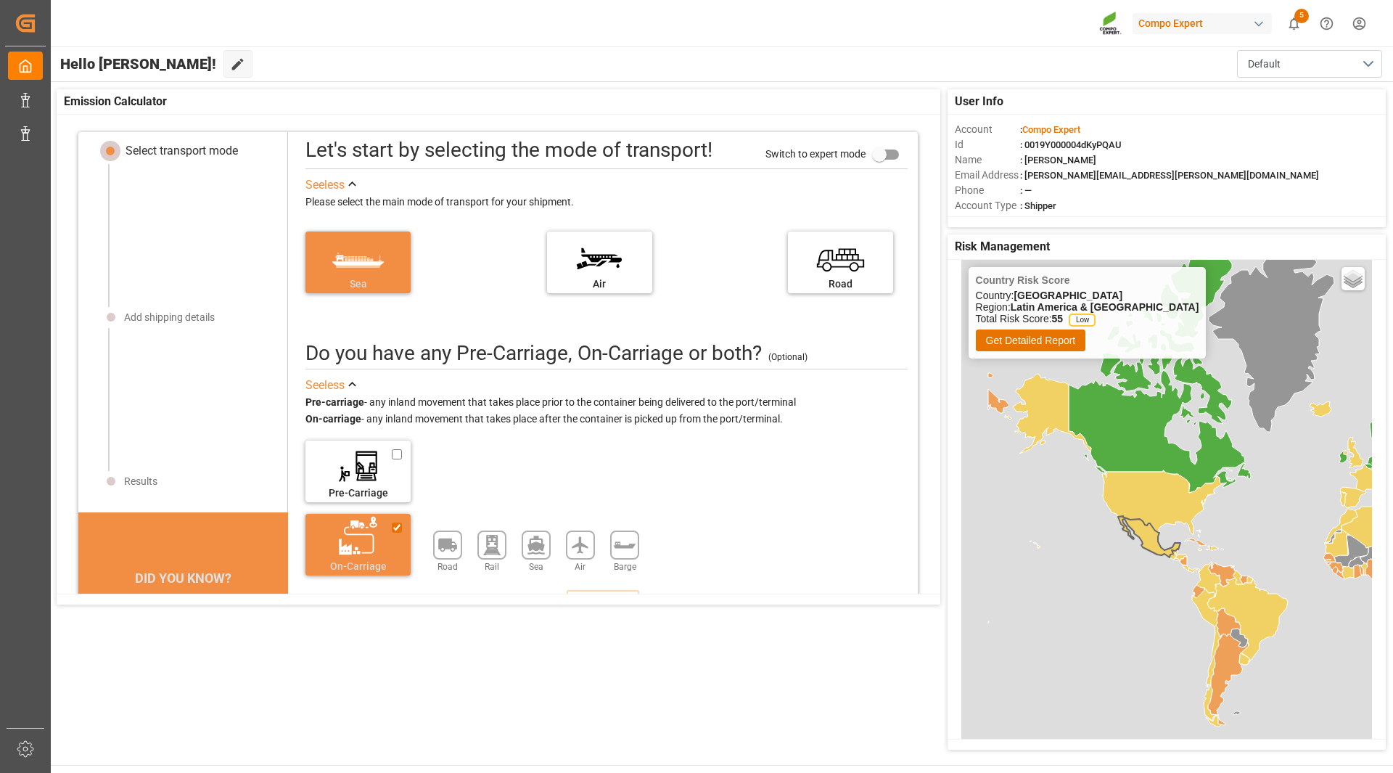
click at [537, 546] on icon at bounding box center [536, 545] width 17 height 19
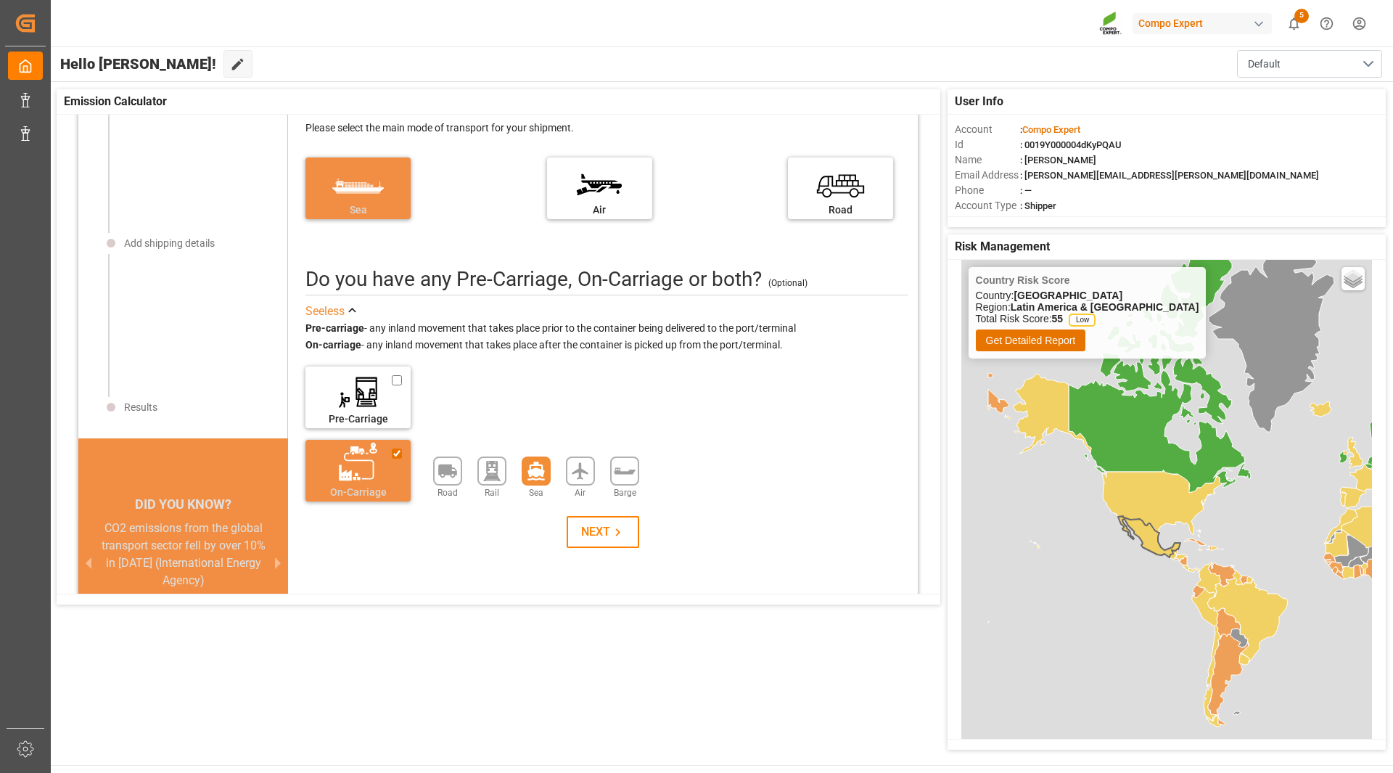
scroll to position [213, 0]
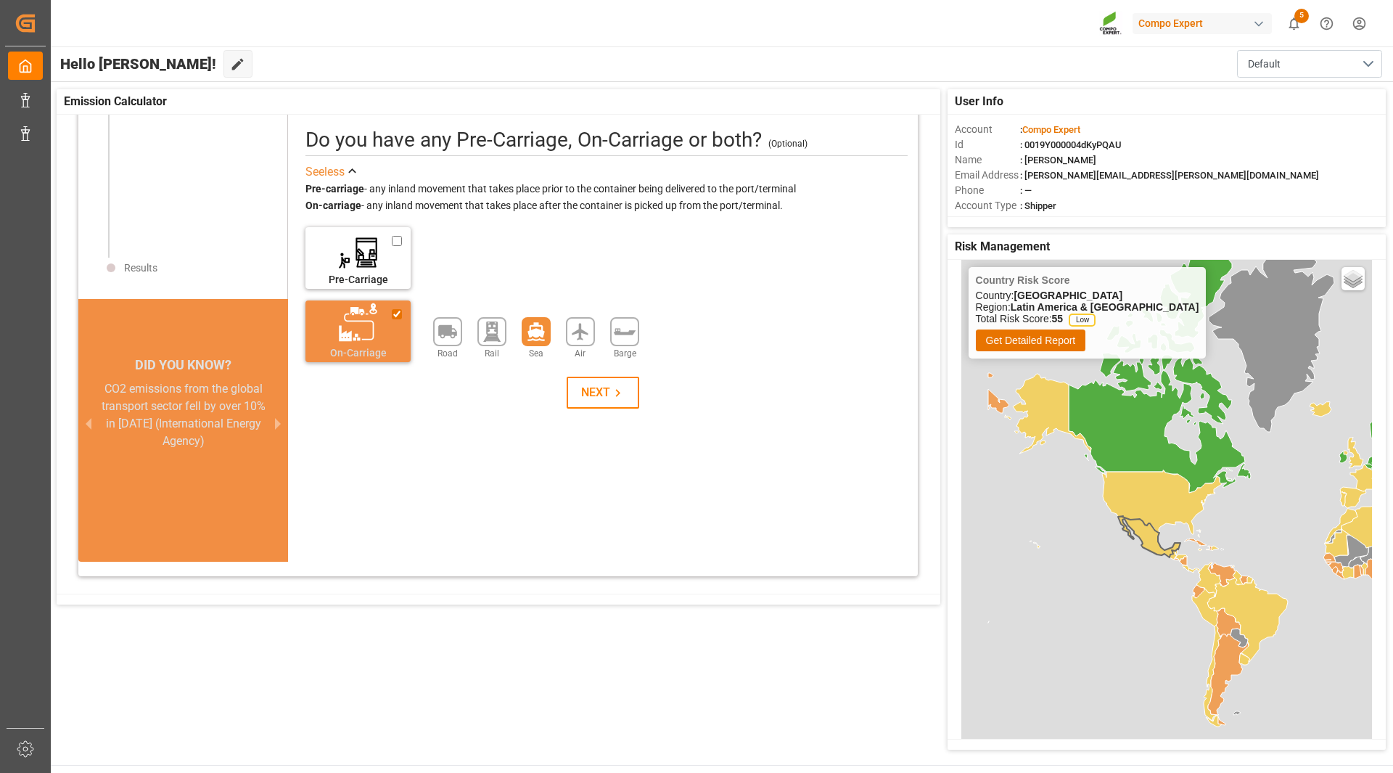
click at [636, 393] on div "NEXT" at bounding box center [603, 393] width 624 height 32
click at [609, 401] on div "NEXT" at bounding box center [603, 392] width 44 height 17
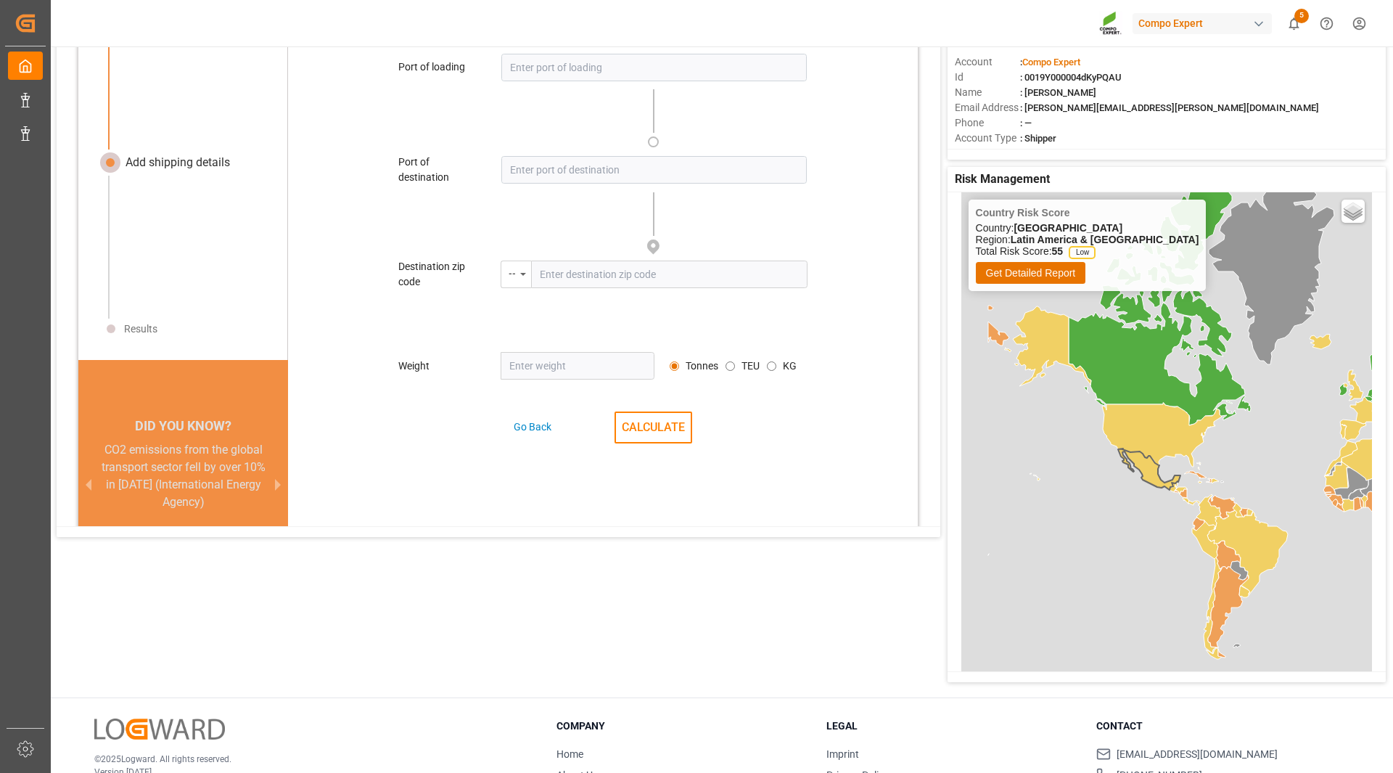
scroll to position [17, 0]
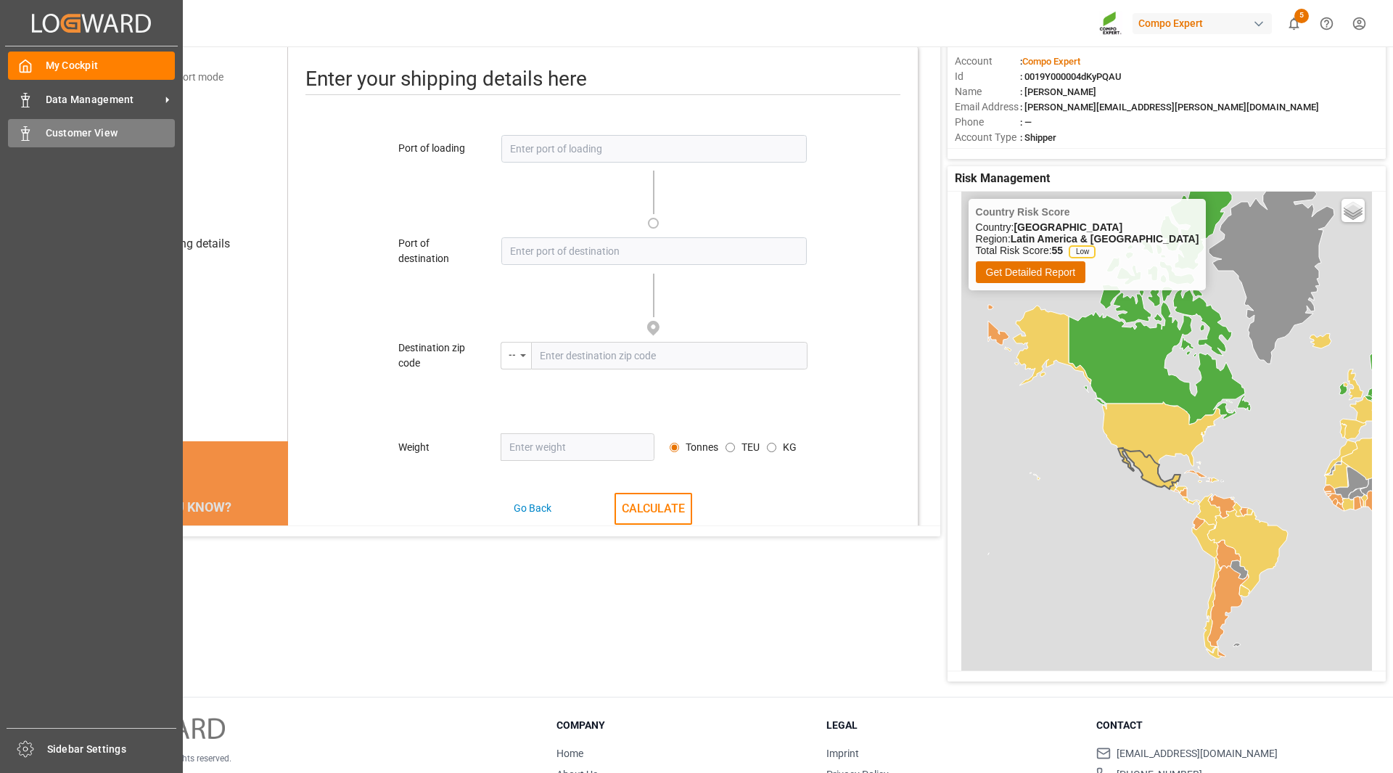
click at [14, 130] on div at bounding box center [20, 133] width 25 height 15
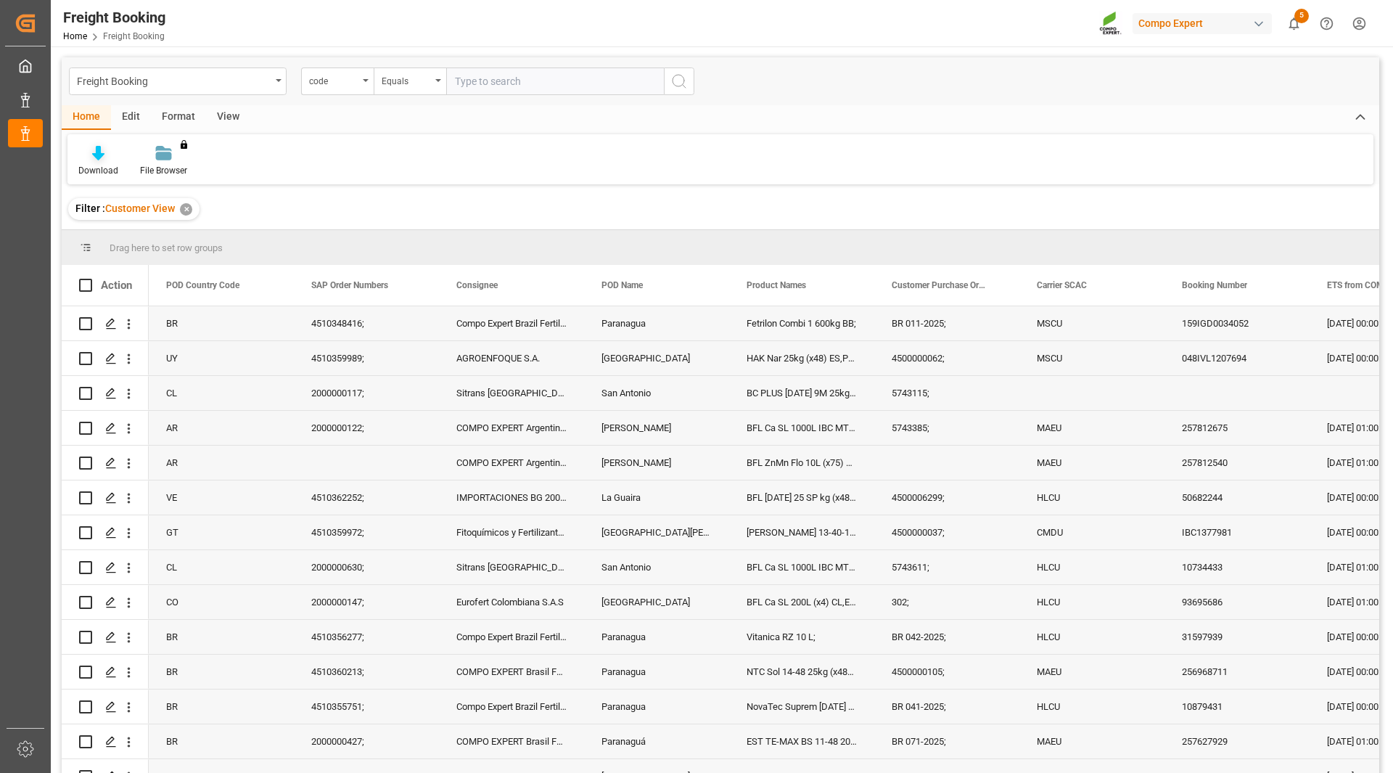
click at [105, 156] on div at bounding box center [98, 152] width 40 height 15
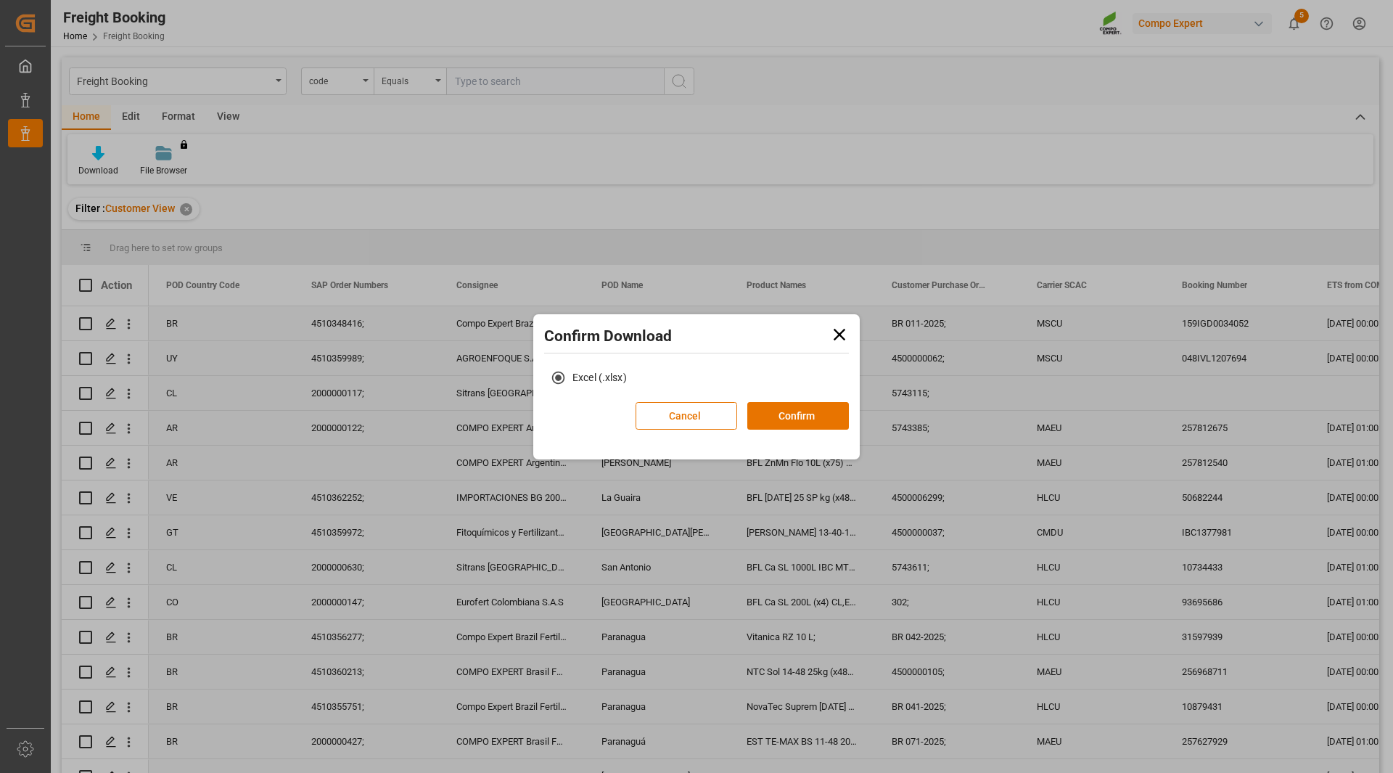
click at [792, 430] on div "Cancel Confirm" at bounding box center [742, 421] width 213 height 38
click at [788, 413] on button "Confirm" at bounding box center [798, 416] width 102 height 28
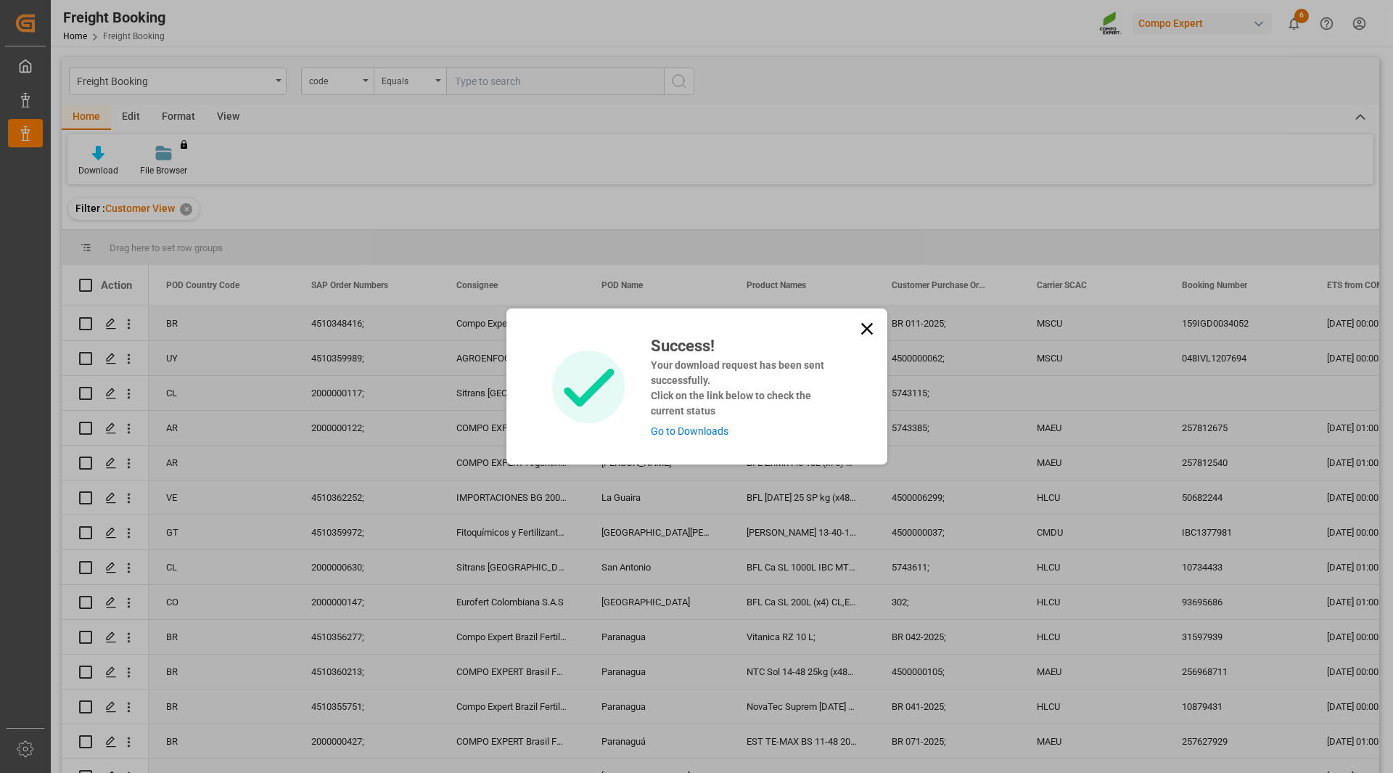
click at [710, 429] on link "Go to Downloads" at bounding box center [690, 431] width 78 height 12
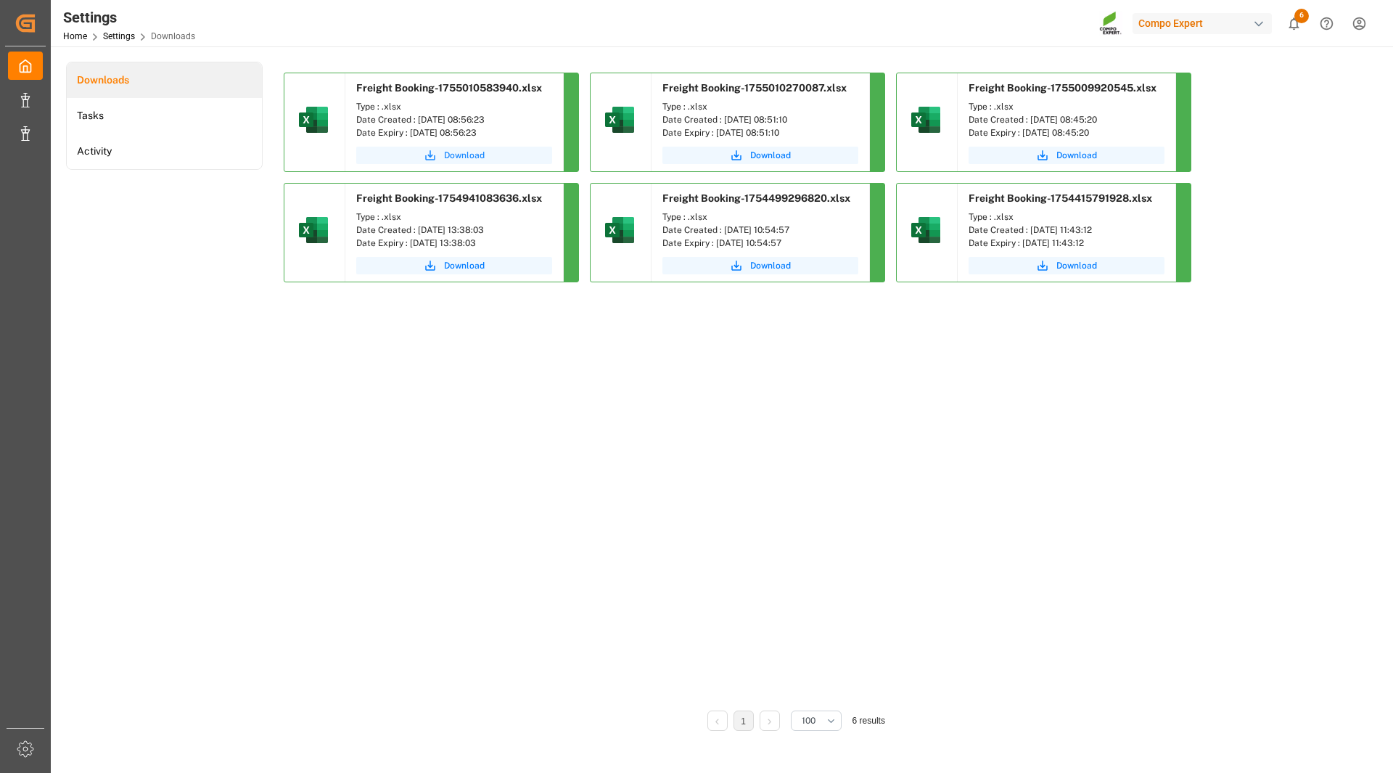
click at [461, 153] on span "Download" at bounding box center [464, 155] width 41 height 13
click at [282, 502] on div "Freight Booking-1755010583940.xlsx Type : .xlsx Date Created : 12.08.2025 08:56…" at bounding box center [796, 406] width 1047 height 689
